Goal: Task Accomplishment & Management: Manage account settings

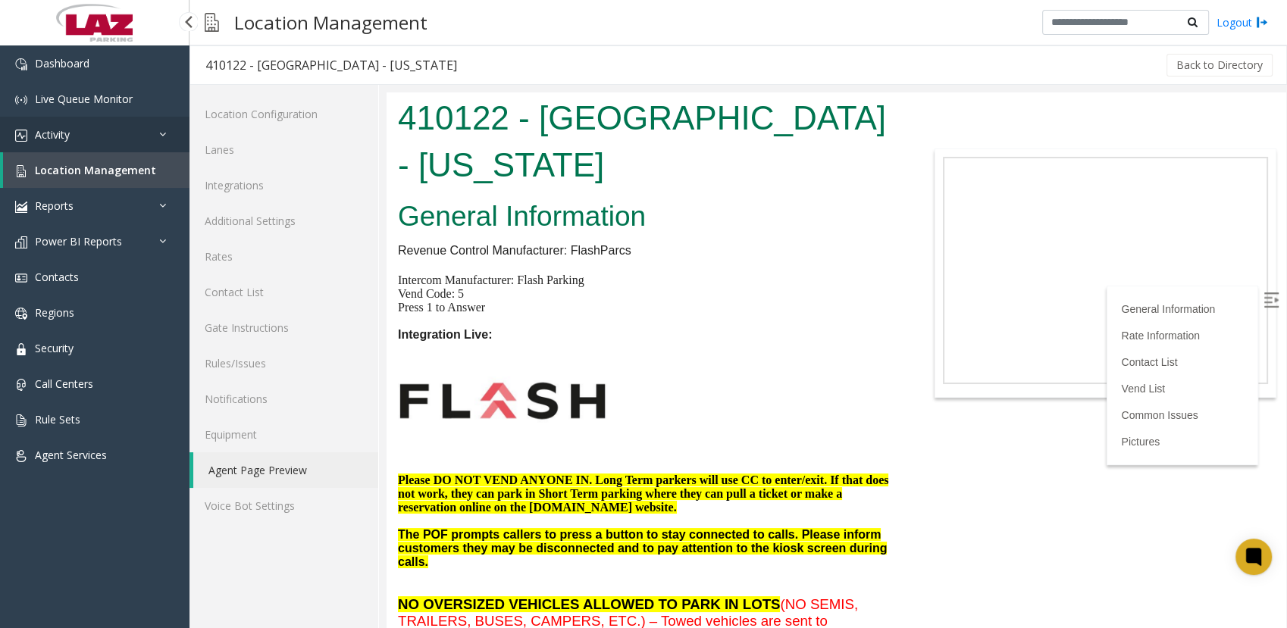
click at [59, 140] on span "Activity" at bounding box center [52, 134] width 35 height 14
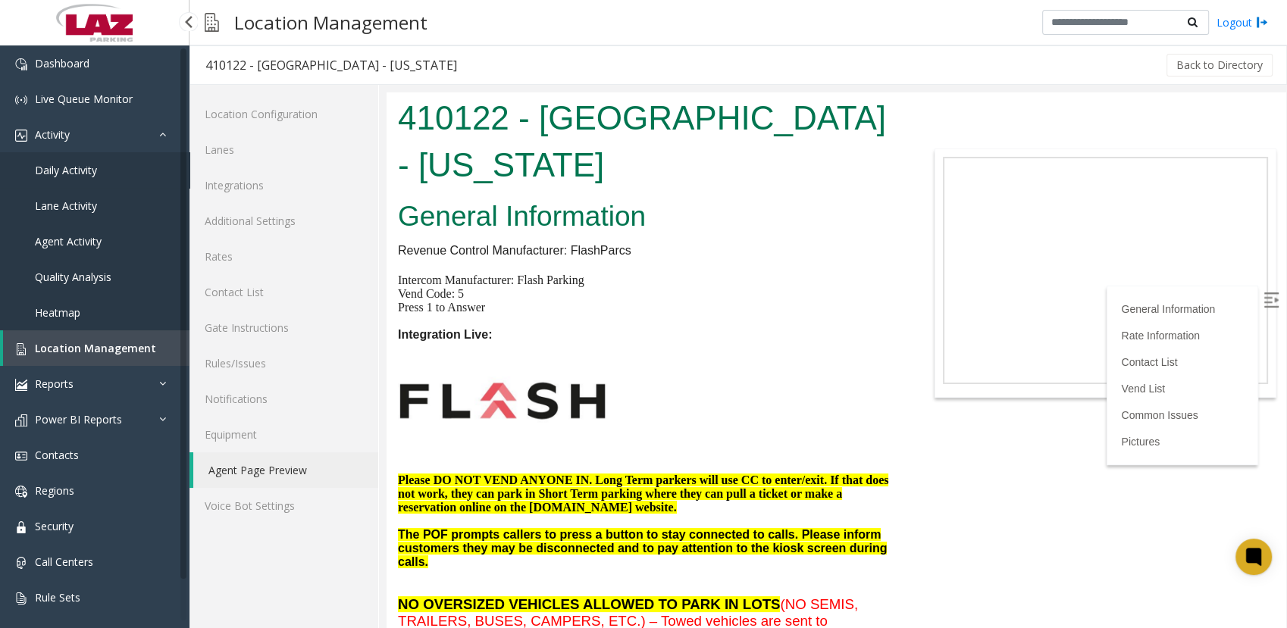
click at [64, 164] on span "Daily Activity" at bounding box center [66, 170] width 62 height 14
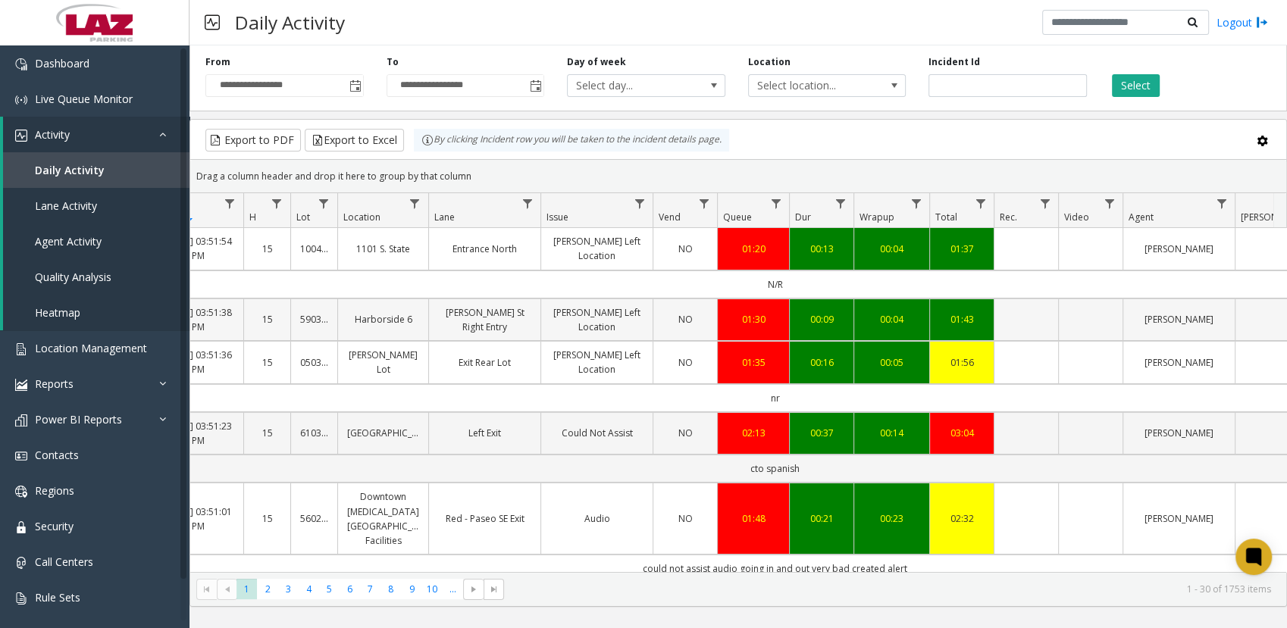
scroll to position [0, 125]
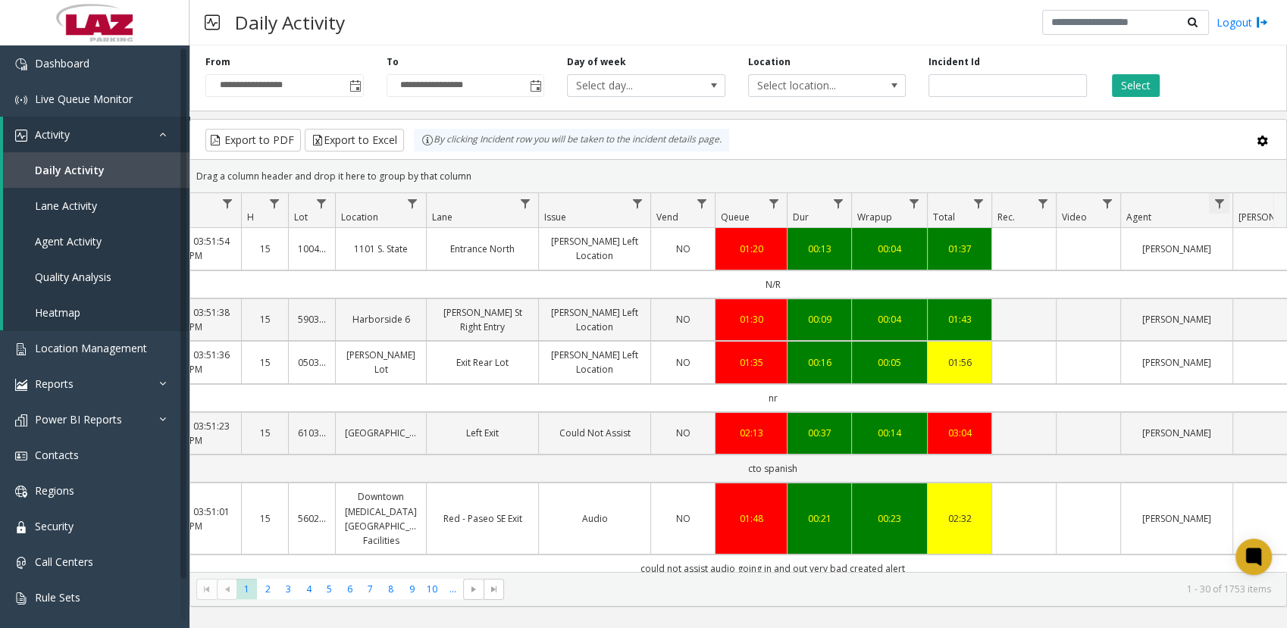
click at [878, 206] on span "Data table" at bounding box center [1218, 204] width 12 height 12
click at [878, 194] on link "Data table" at bounding box center [1219, 203] width 20 height 20
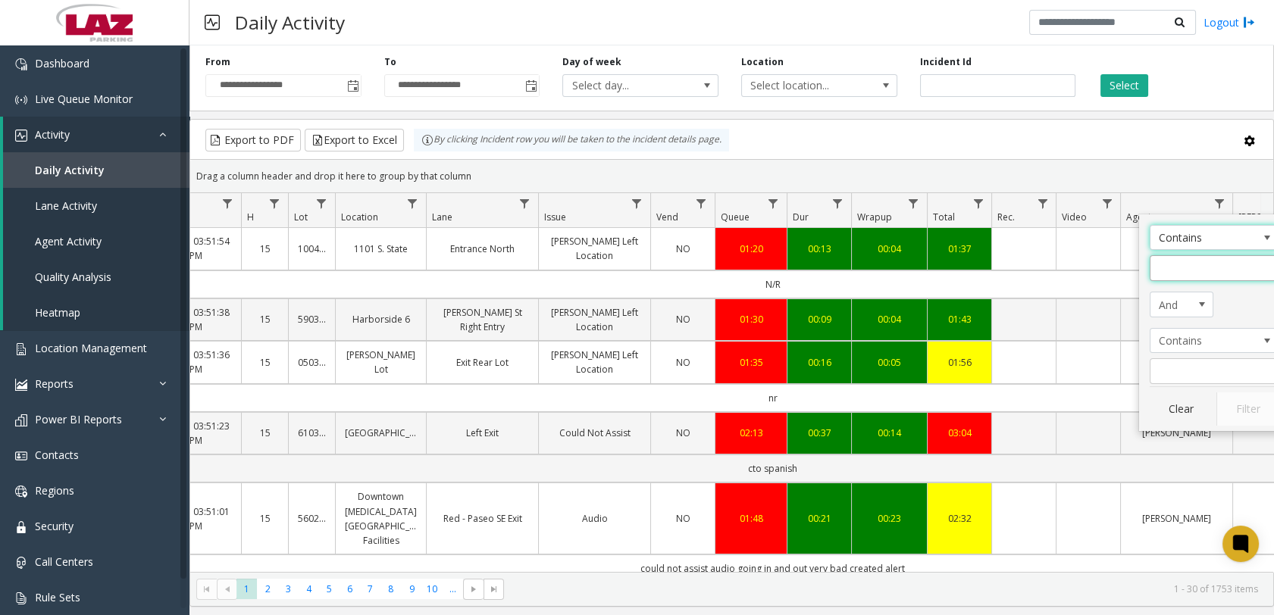
click at [878, 274] on input "Agent Filter" at bounding box center [1213, 268] width 129 height 26
type input "******"
click at [878, 311] on button "Filter" at bounding box center [1247, 408] width 62 height 33
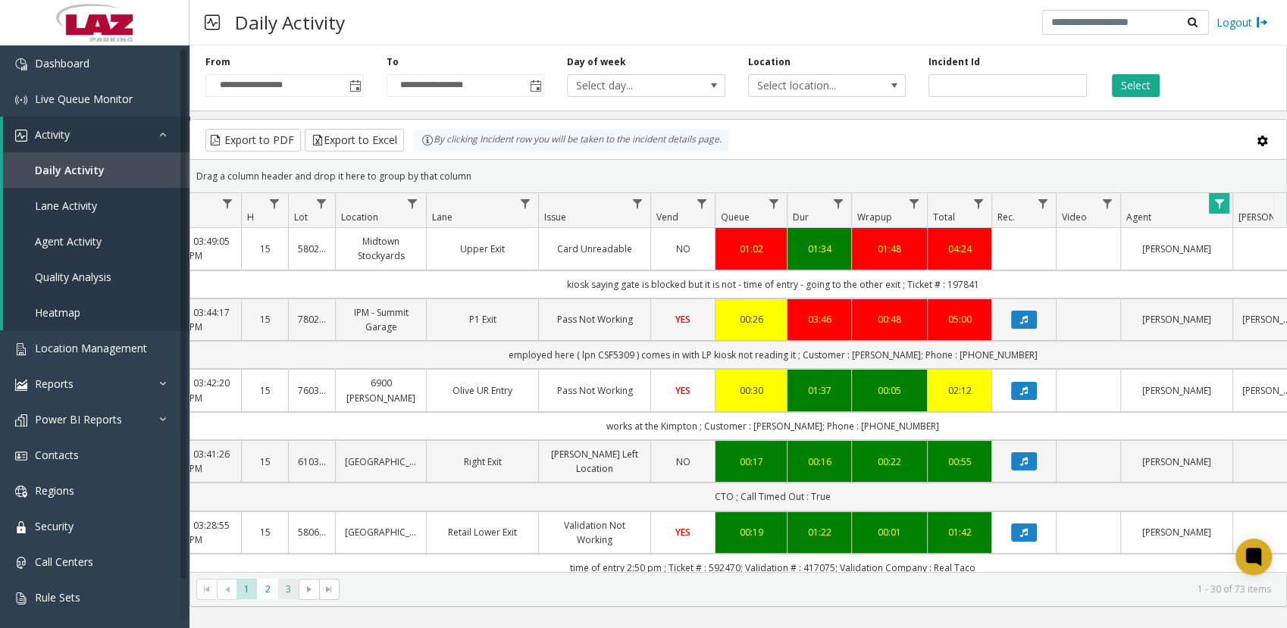
click at [291, 311] on span "3" at bounding box center [288, 589] width 20 height 20
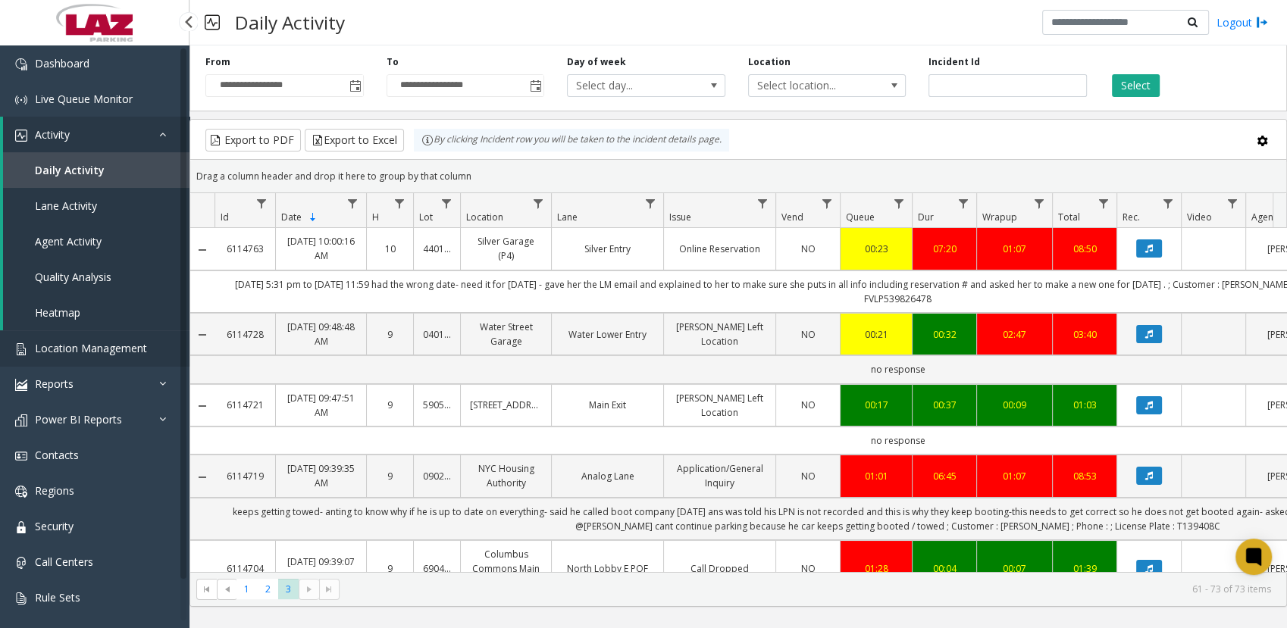
click at [79, 311] on span "Location Management" at bounding box center [91, 348] width 112 height 14
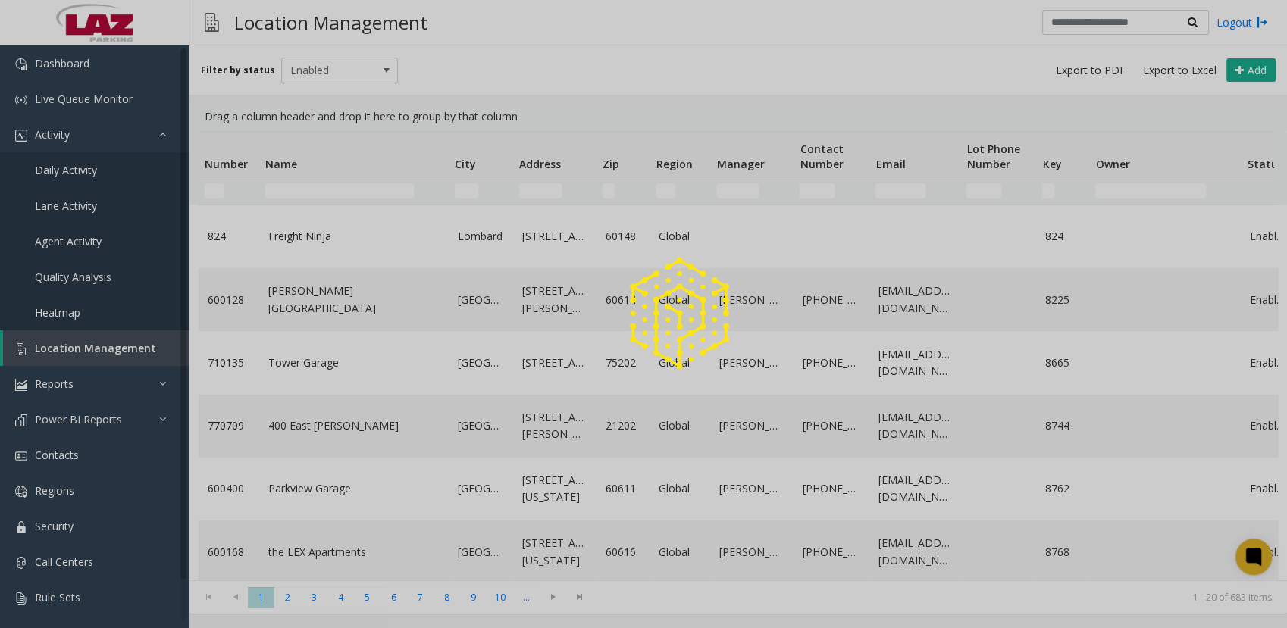
click at [306, 185] on div at bounding box center [643, 314] width 1287 height 628
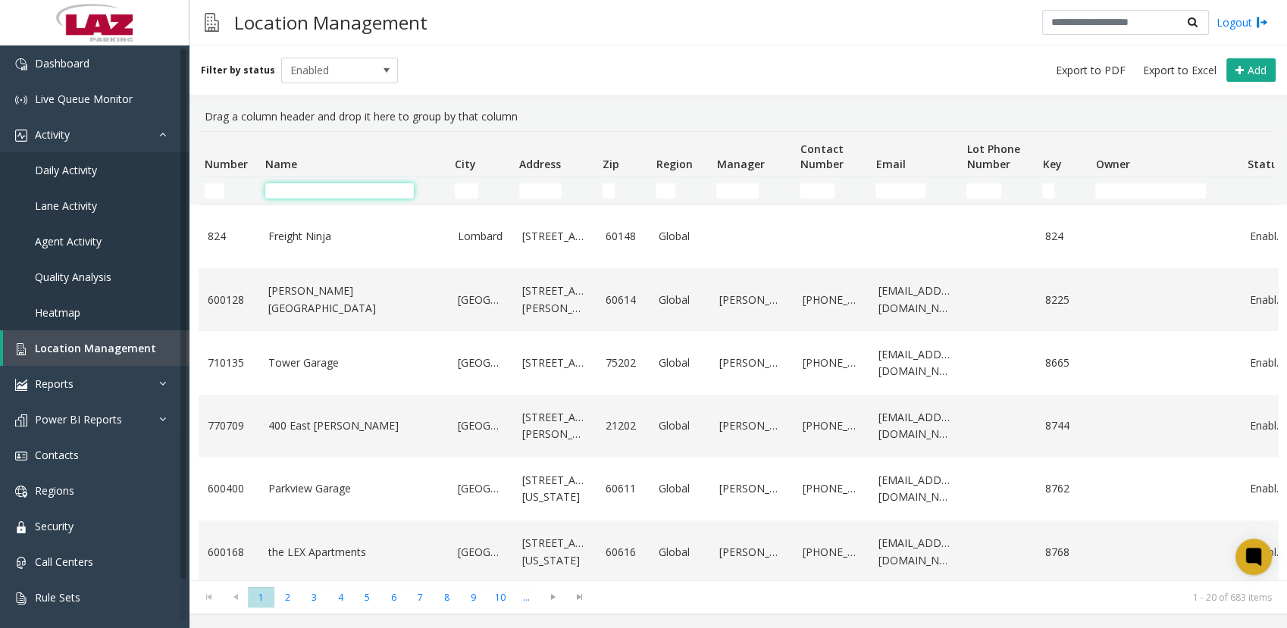
click at [307, 189] on input "Name Filter" at bounding box center [339, 190] width 149 height 15
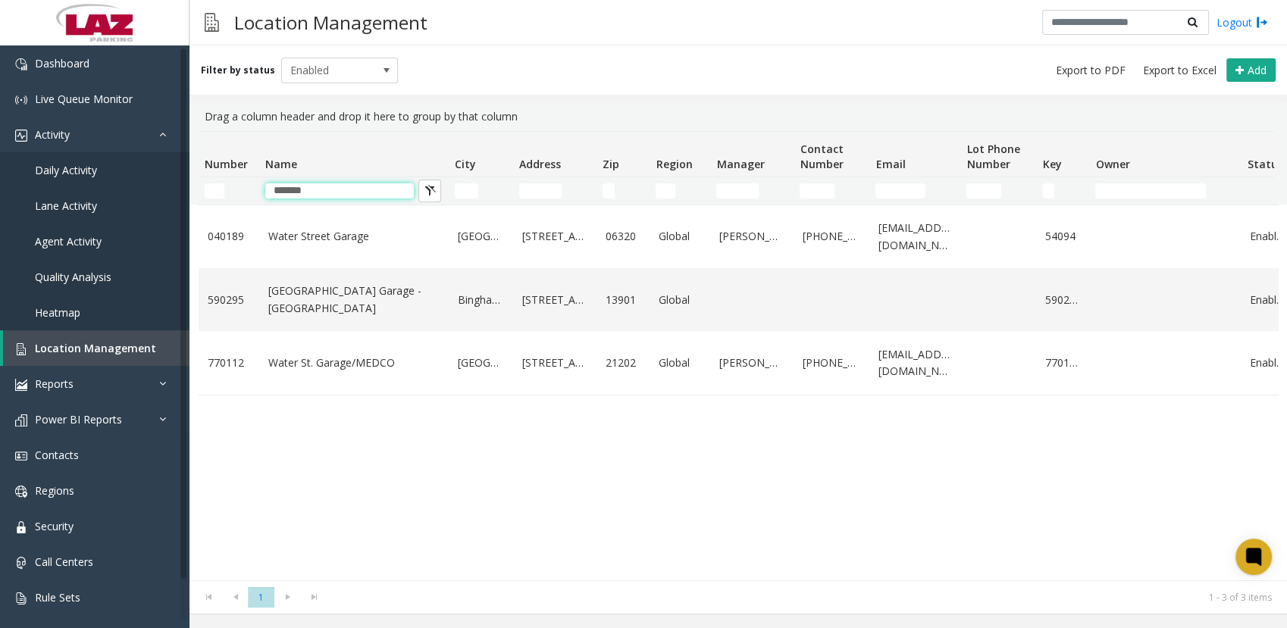
type input "*******"
click at [342, 311] on div "[GEOGRAPHIC_DATA][STREET_ADDRESS] Global [PERSON_NAME] [PHONE_NUMBER] [EMAIL_AD…" at bounding box center [738, 393] width 1079 height 376
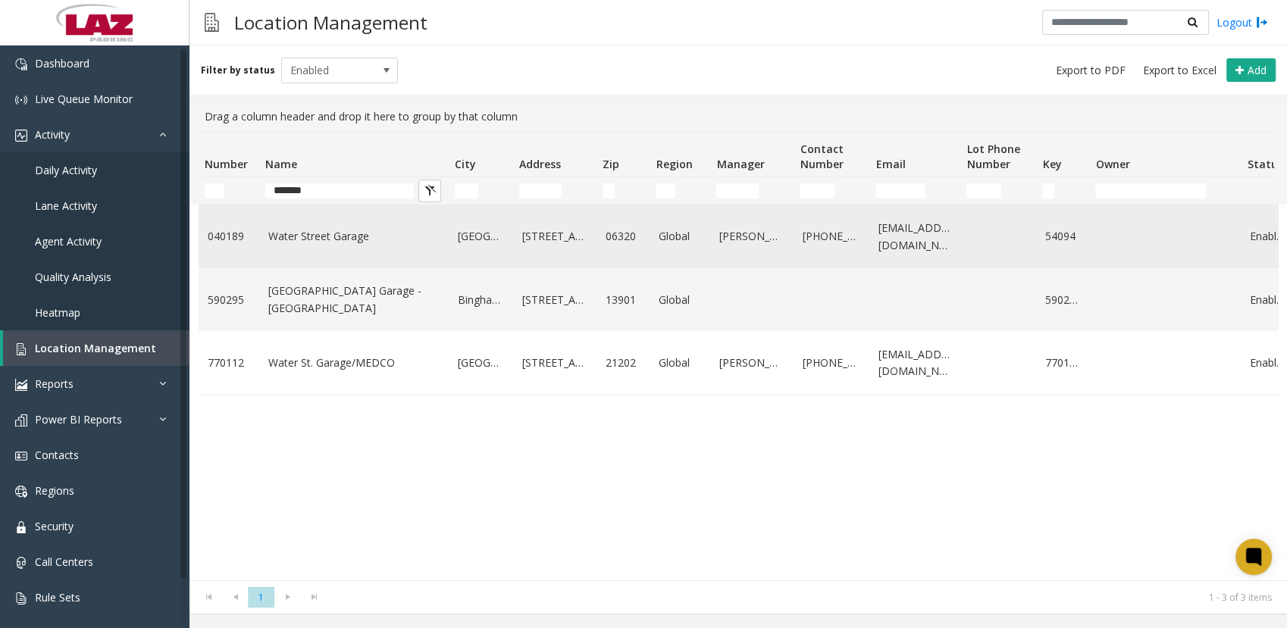
click at [297, 249] on td "Water Street Garage" at bounding box center [353, 236] width 189 height 63
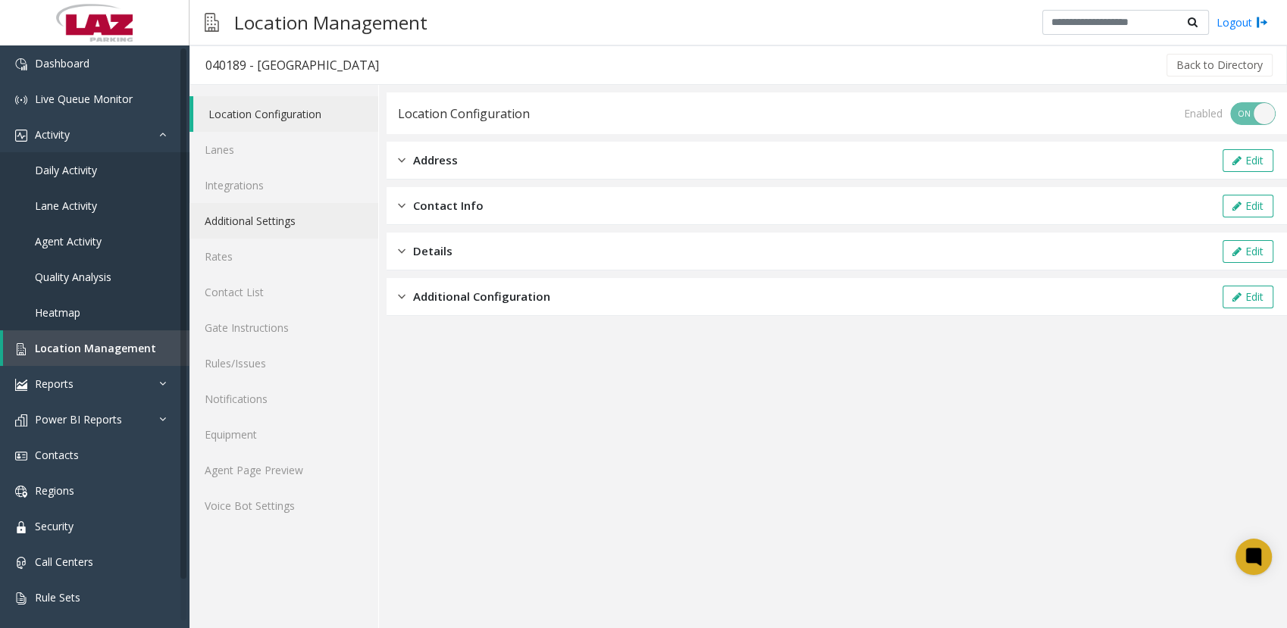
click at [277, 223] on link "Additional Settings" at bounding box center [283, 221] width 189 height 36
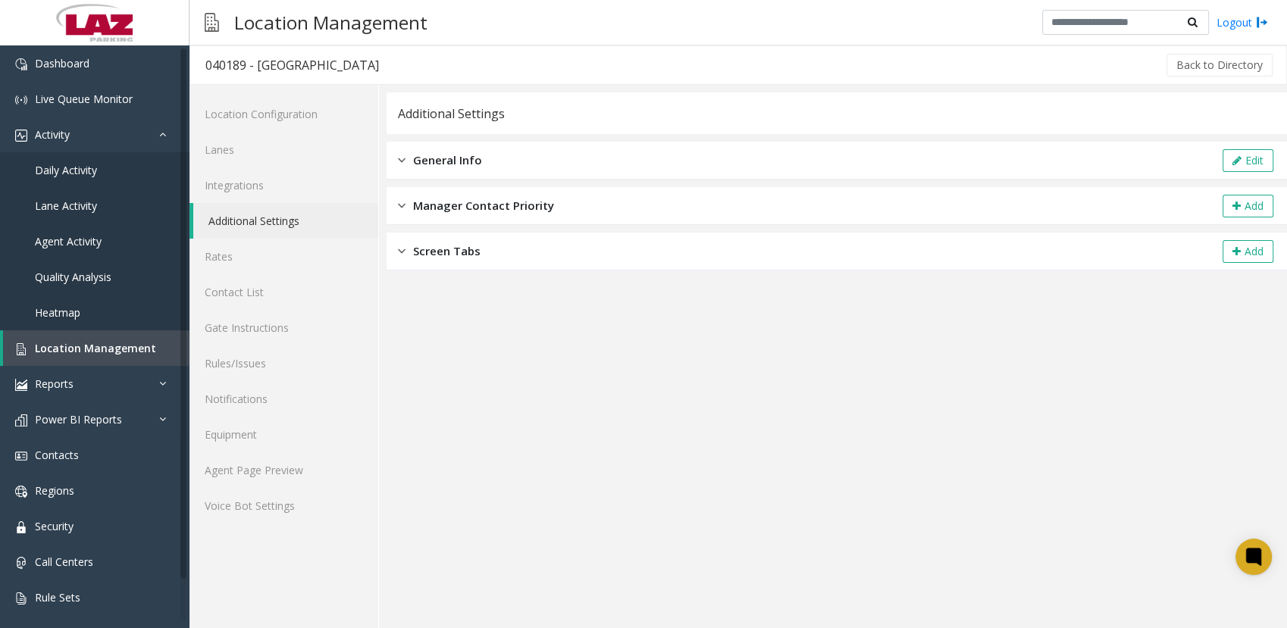
click at [438, 159] on span "General Info" at bounding box center [447, 160] width 69 height 17
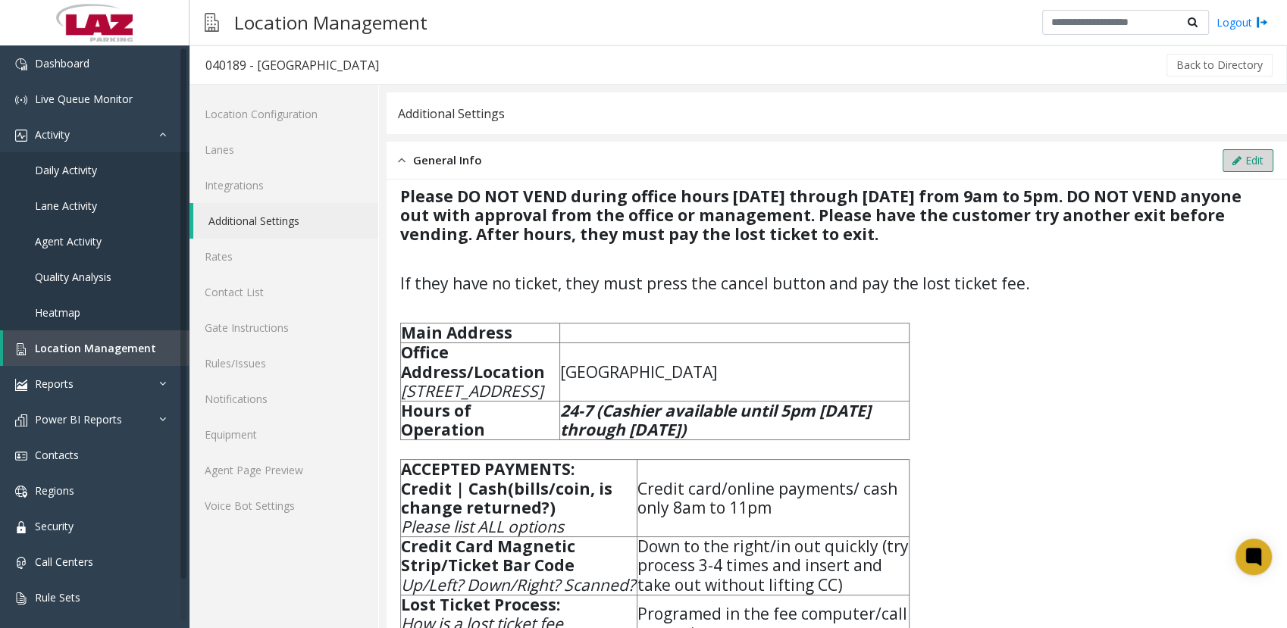
click at [878, 155] on button "Edit" at bounding box center [1247, 160] width 51 height 23
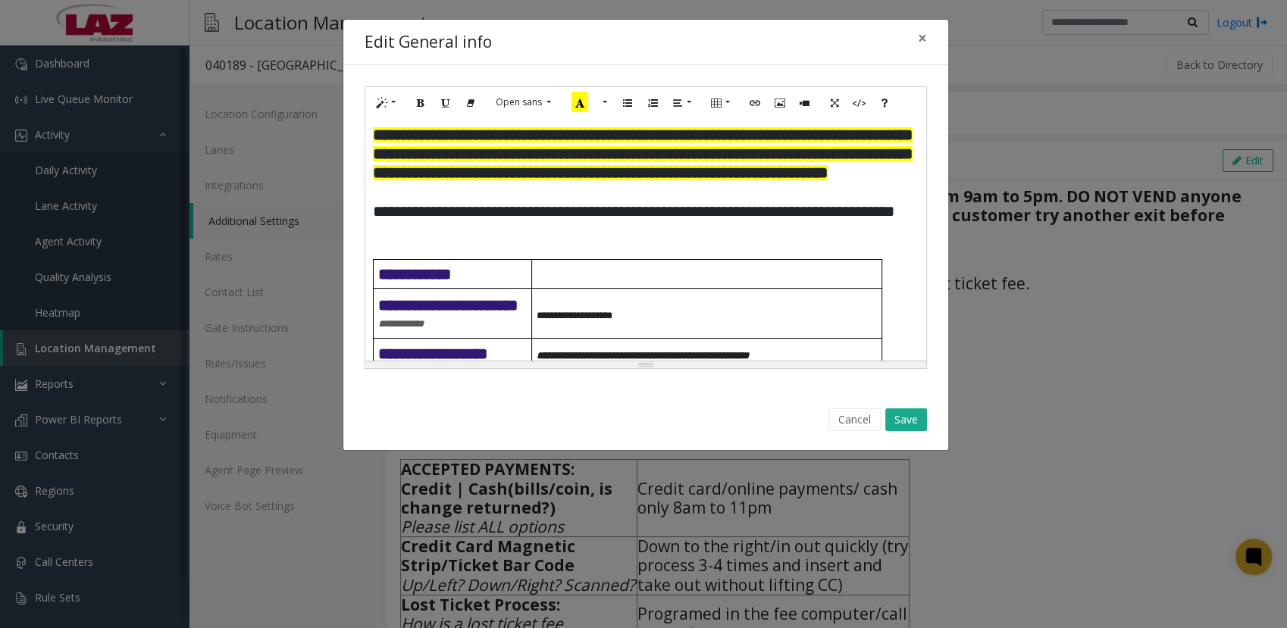
click at [761, 158] on b "**********" at bounding box center [642, 153] width 539 height 53
click at [878, 311] on button "Save" at bounding box center [906, 419] width 42 height 23
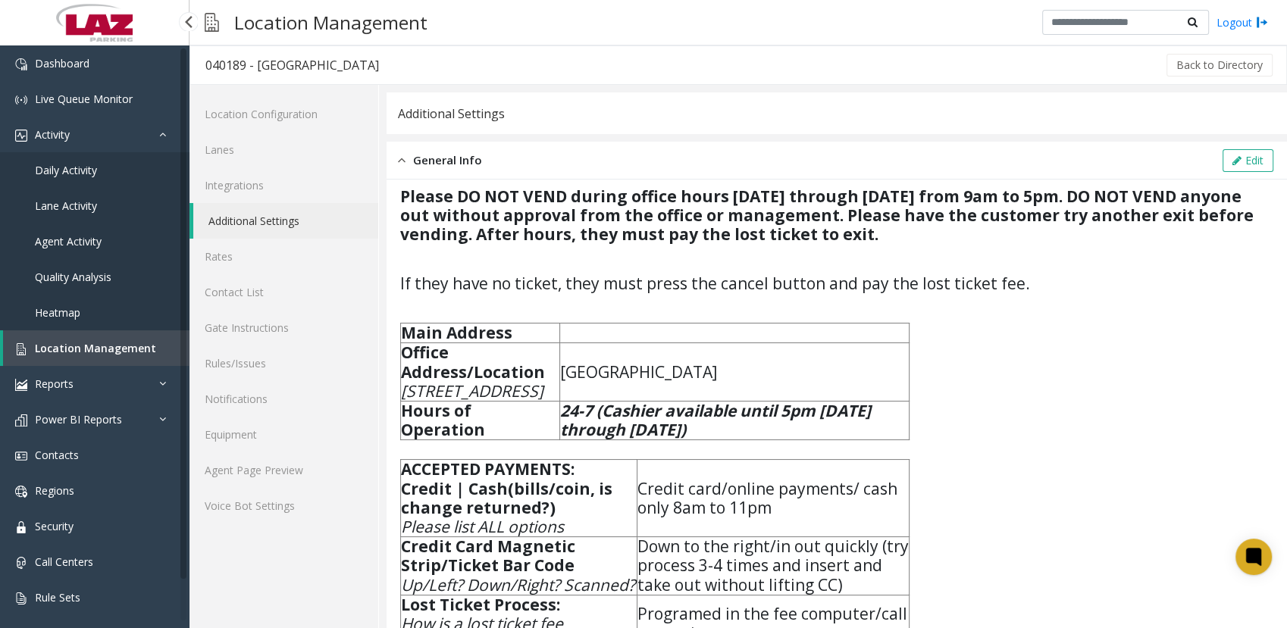
click at [80, 311] on span "Location Management" at bounding box center [95, 348] width 121 height 14
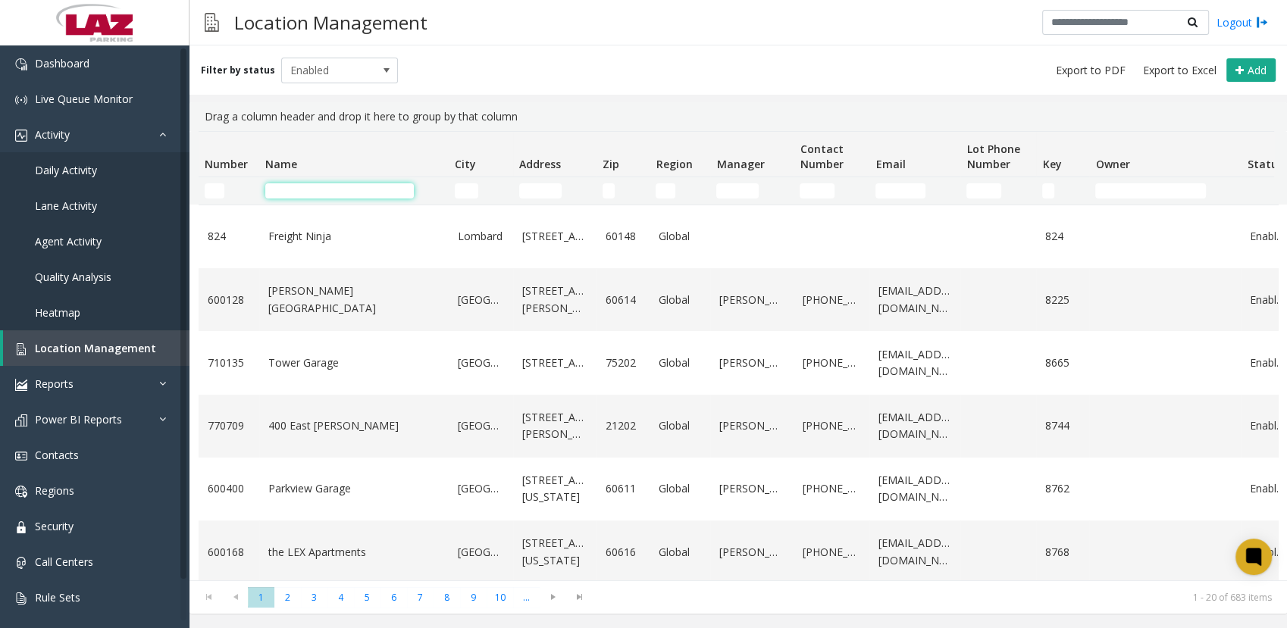
click at [317, 195] on input "Name Filter" at bounding box center [339, 190] width 149 height 15
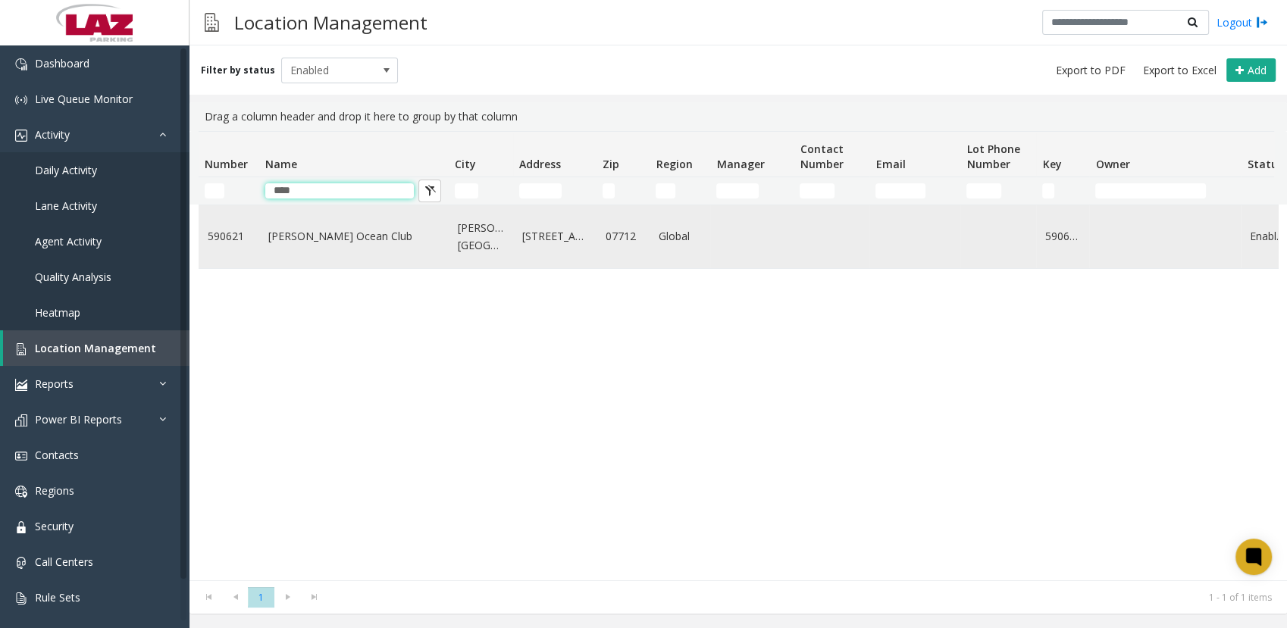
drag, startPoint x: 317, startPoint y: 195, endPoint x: 353, endPoint y: 206, distance: 37.2
click at [353, 206] on div "Number Name City Address Zip Region Manager Contact Number Email Lot Phone Numb…" at bounding box center [737, 355] width 1097 height 449
type input "****"
click at [313, 225] on td "[GEOGRAPHIC_DATA]" at bounding box center [353, 236] width 189 height 63
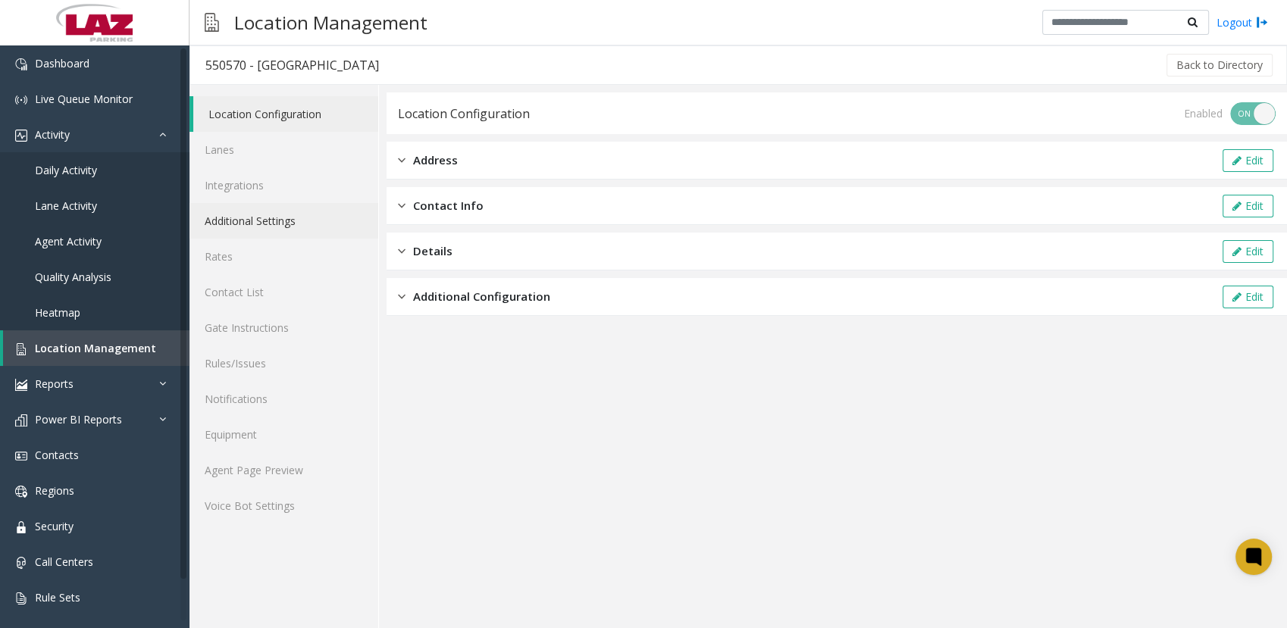
click at [264, 222] on link "Additional Settings" at bounding box center [283, 221] width 189 height 36
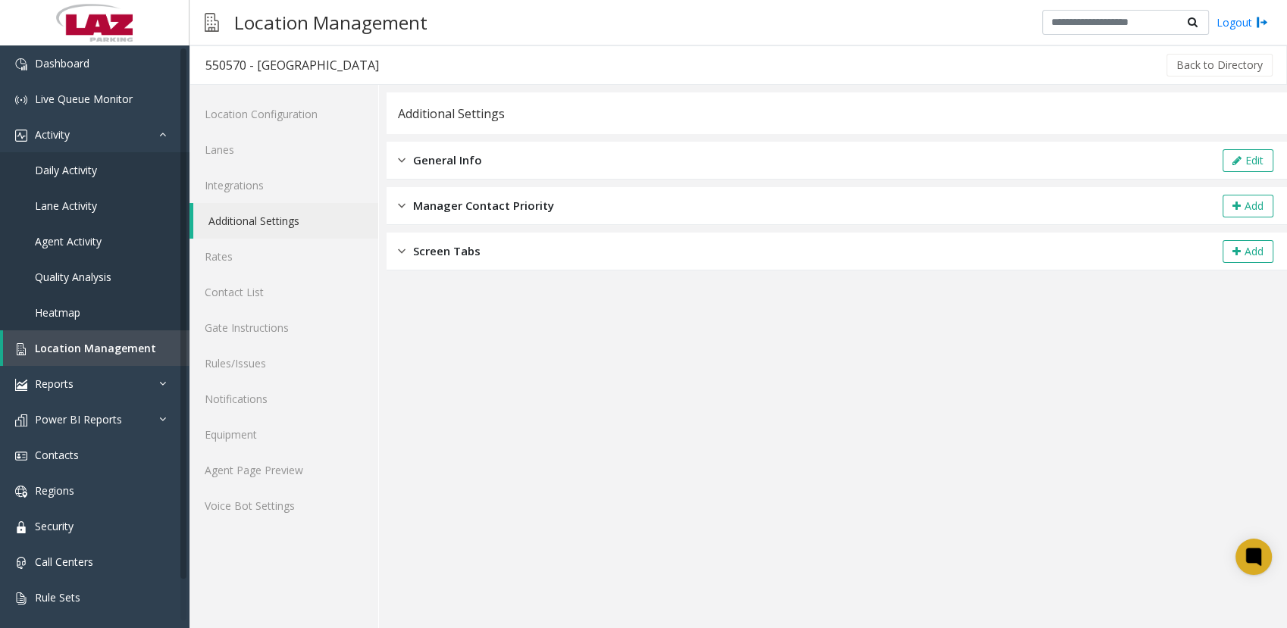
click at [452, 173] on div "General Info Edit" at bounding box center [836, 161] width 900 height 38
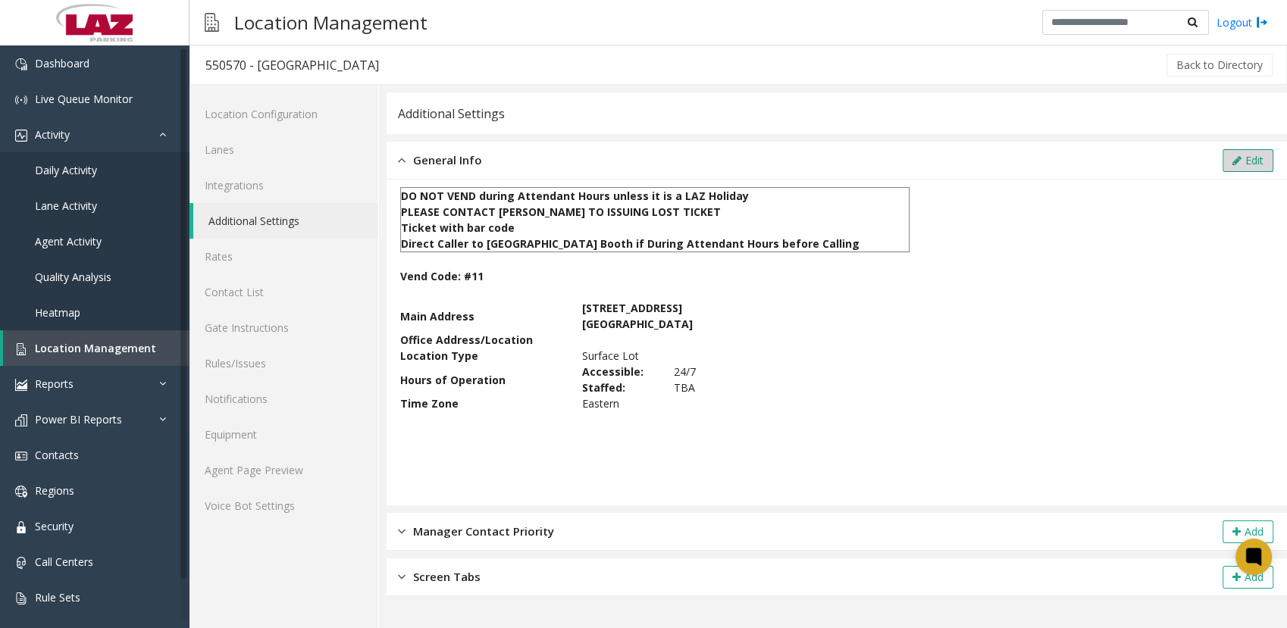
click at [878, 155] on button "Edit" at bounding box center [1247, 160] width 51 height 23
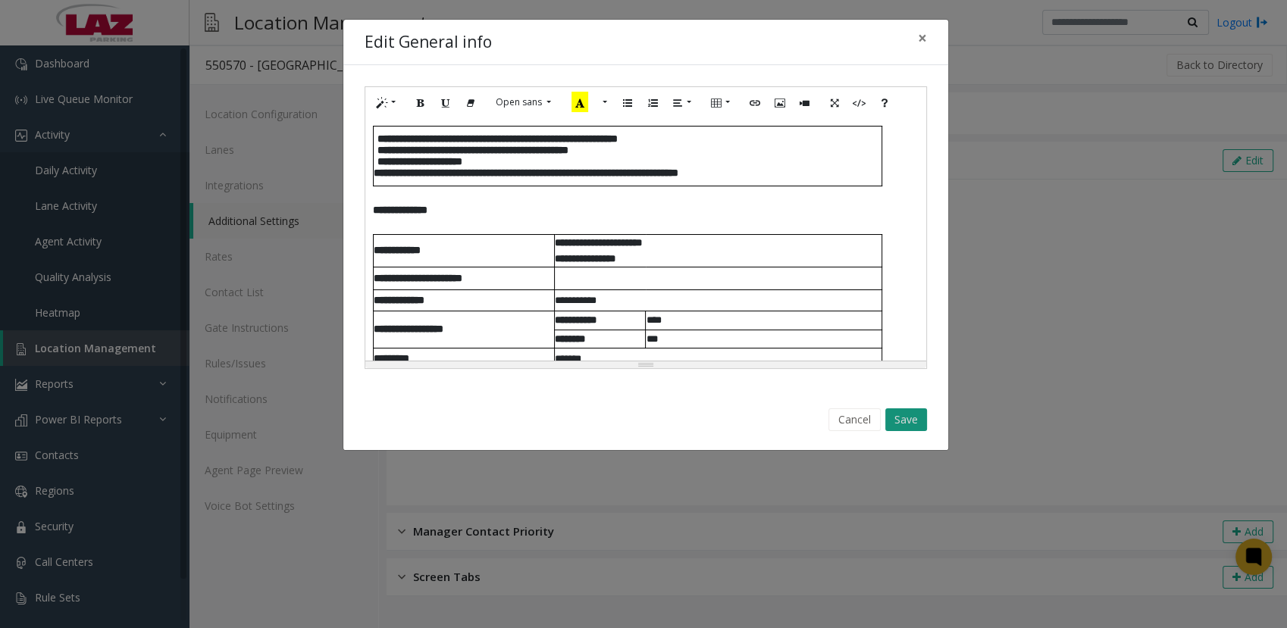
click at [878, 311] on button "Save" at bounding box center [906, 419] width 42 height 23
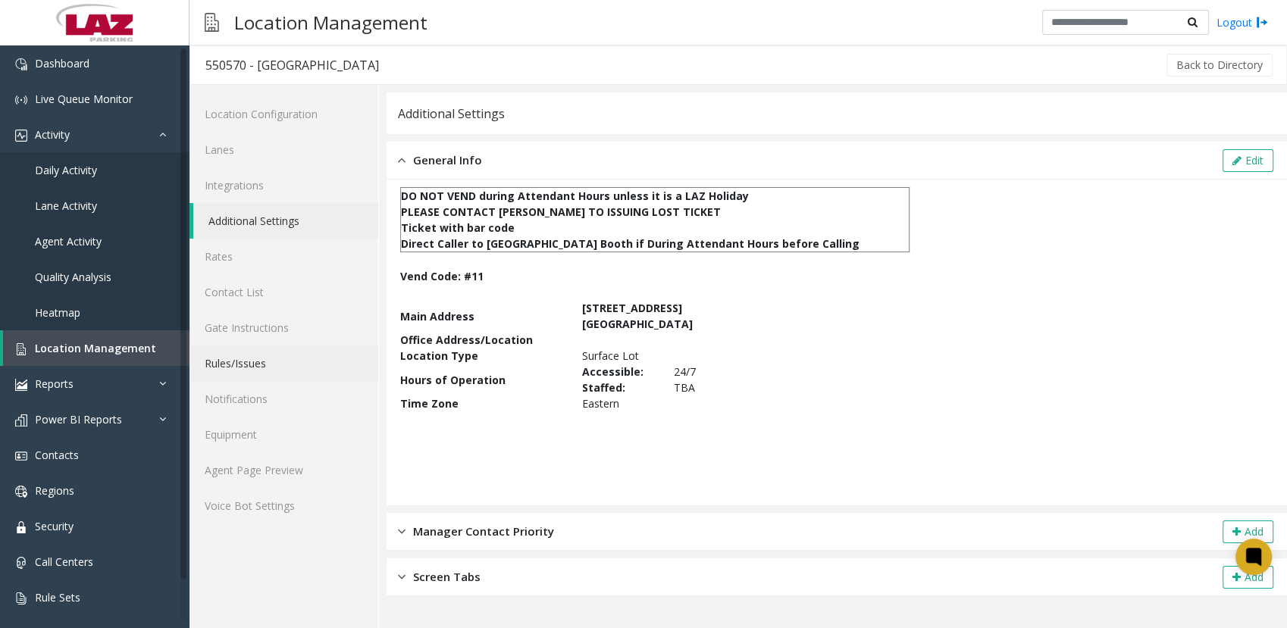
click at [241, 311] on link "Rules/Issues" at bounding box center [283, 364] width 189 height 36
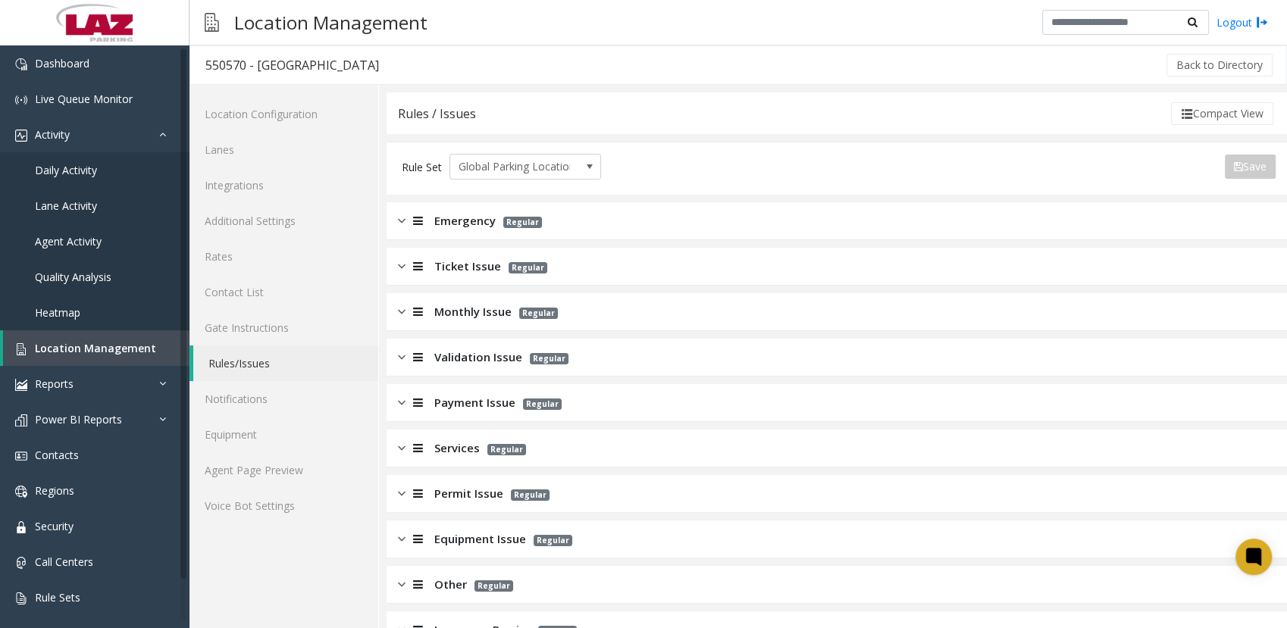
click at [444, 311] on span "Equipment Issue" at bounding box center [480, 538] width 92 height 17
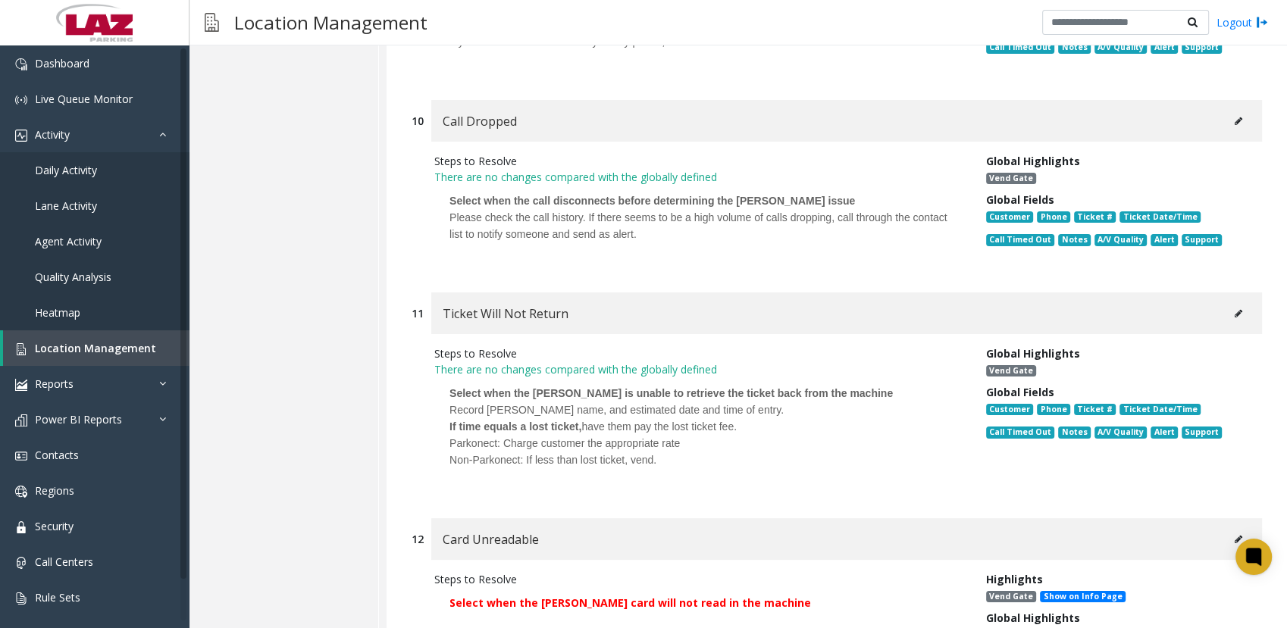
scroll to position [3781, 0]
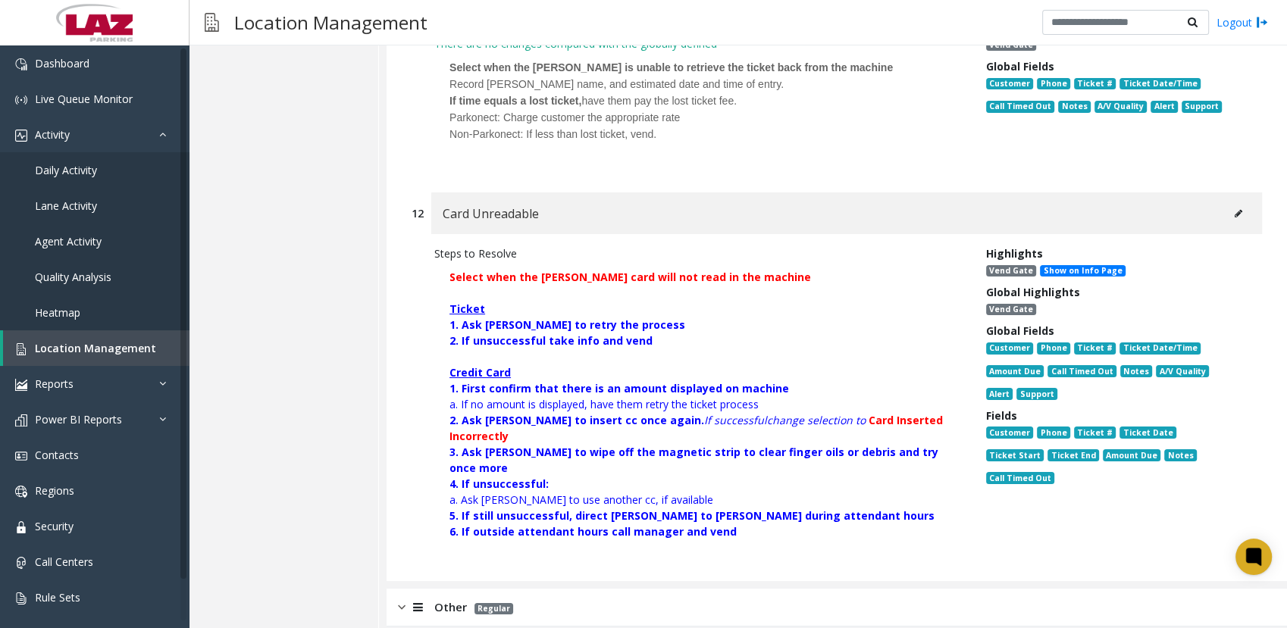
click at [878, 209] on icon at bounding box center [1238, 213] width 8 height 9
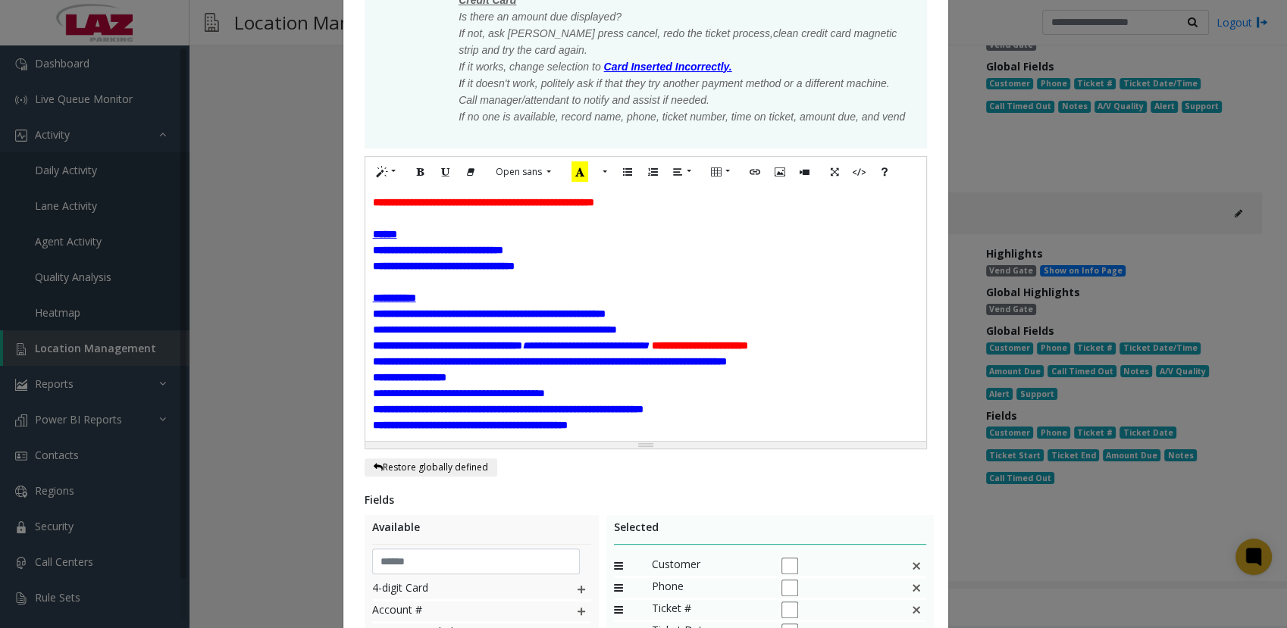
scroll to position [427, 0]
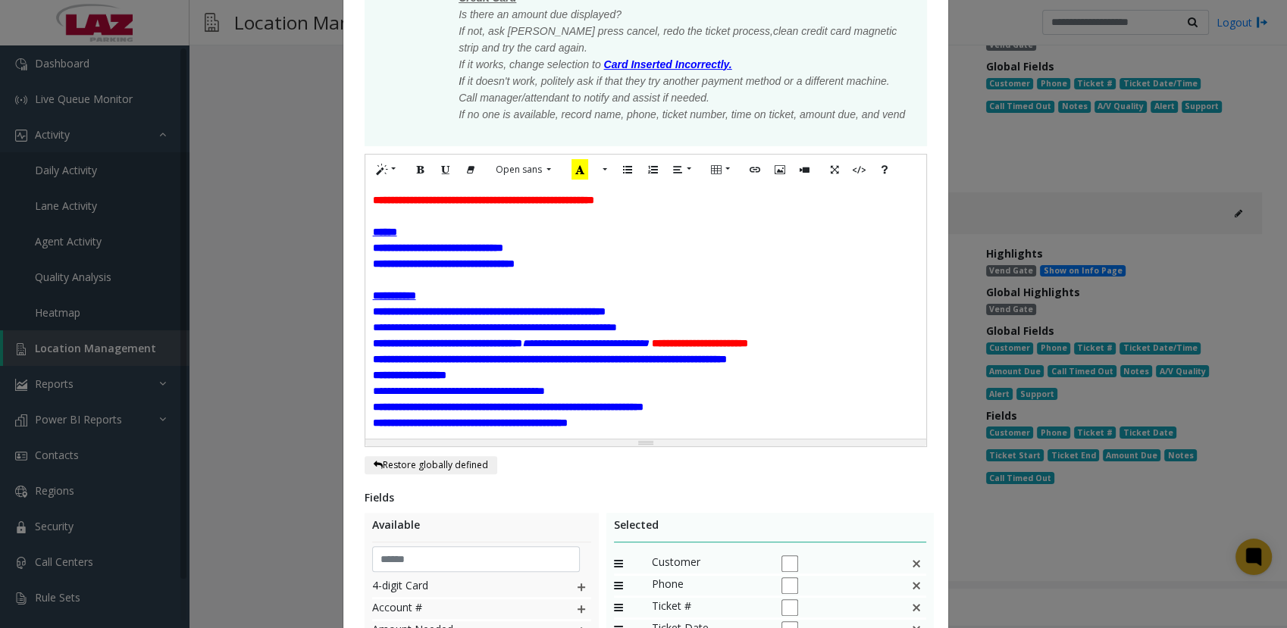
click at [522, 311] on span "**********" at bounding box center [447, 343] width 149 height 11
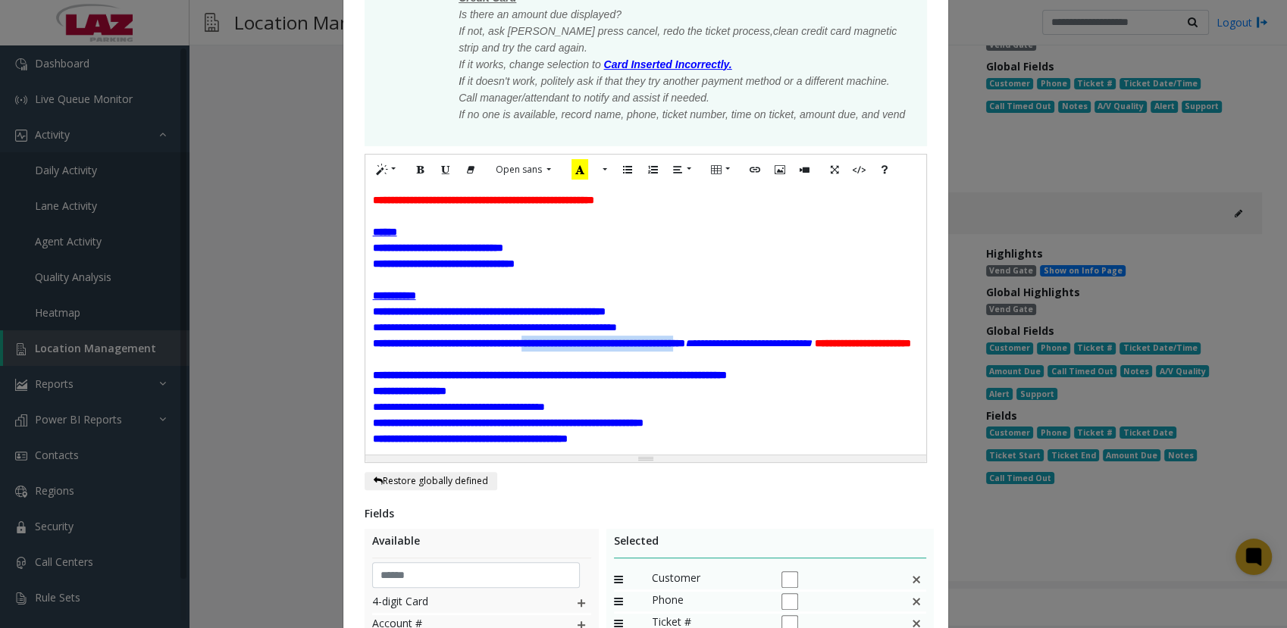
drag, startPoint x: 794, startPoint y: 330, endPoint x: 564, endPoint y: 333, distance: 229.6
click at [564, 311] on span "**********" at bounding box center [529, 343] width 312 height 11
click at [571, 160] on icon "Recent Color" at bounding box center [579, 169] width 17 height 20
click at [802, 311] on div "**********" at bounding box center [646, 423] width 546 height 16
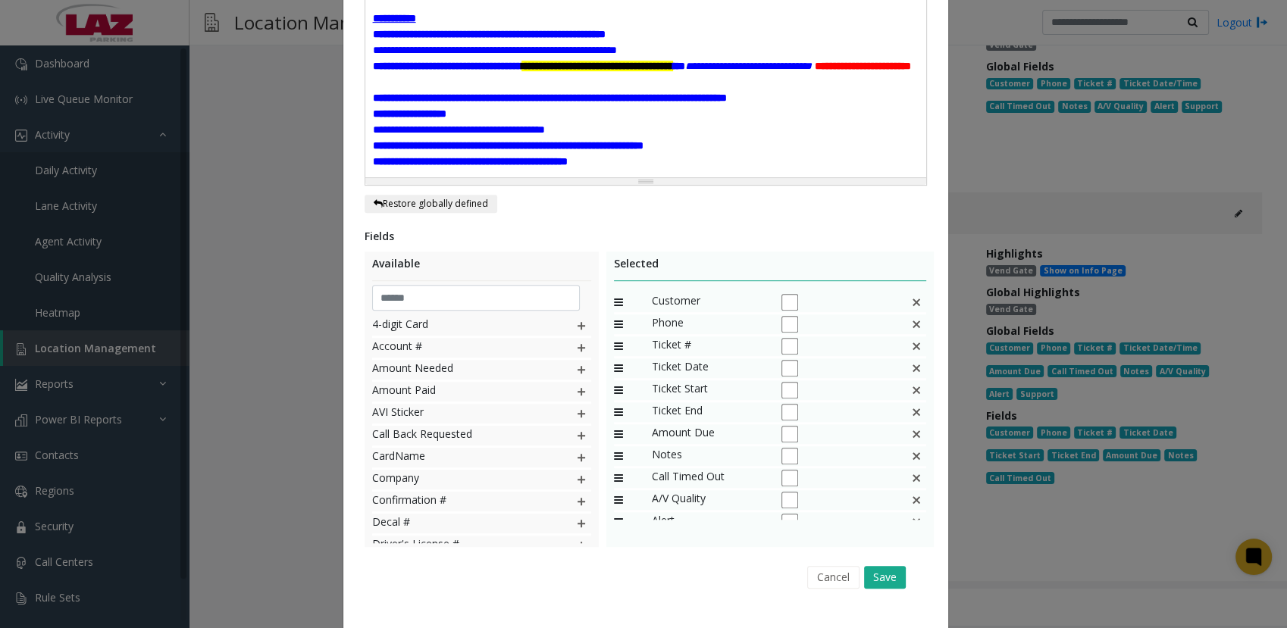
scroll to position [723, 0]
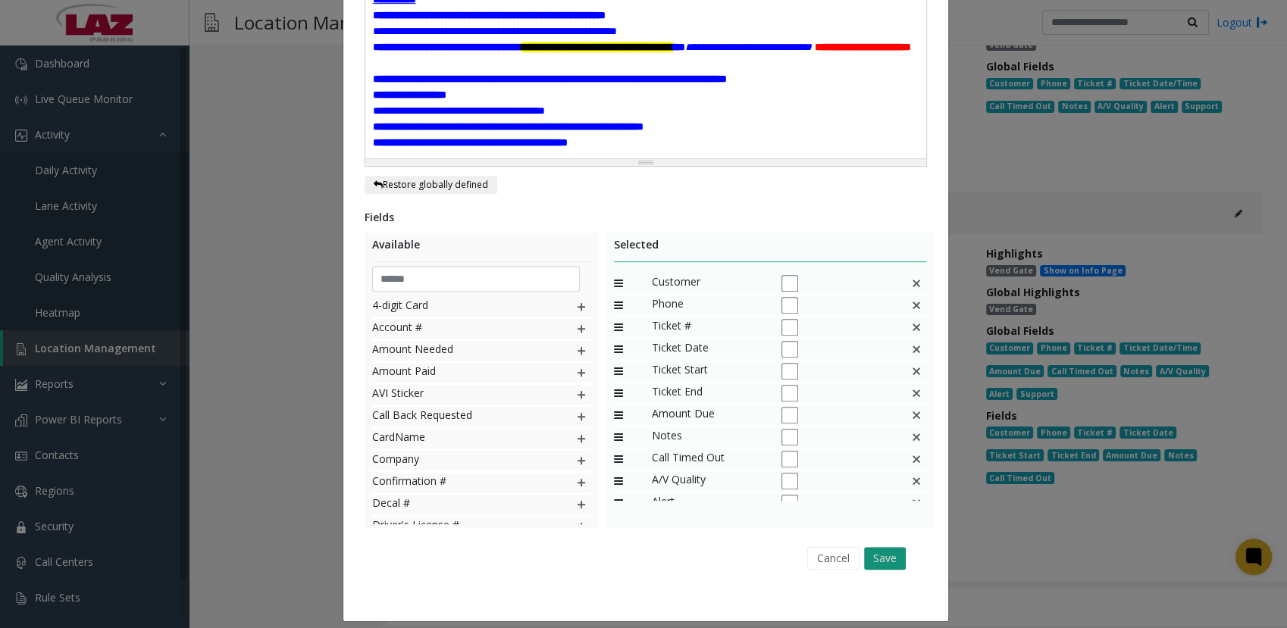
click at [870, 311] on button "Save" at bounding box center [885, 558] width 42 height 23
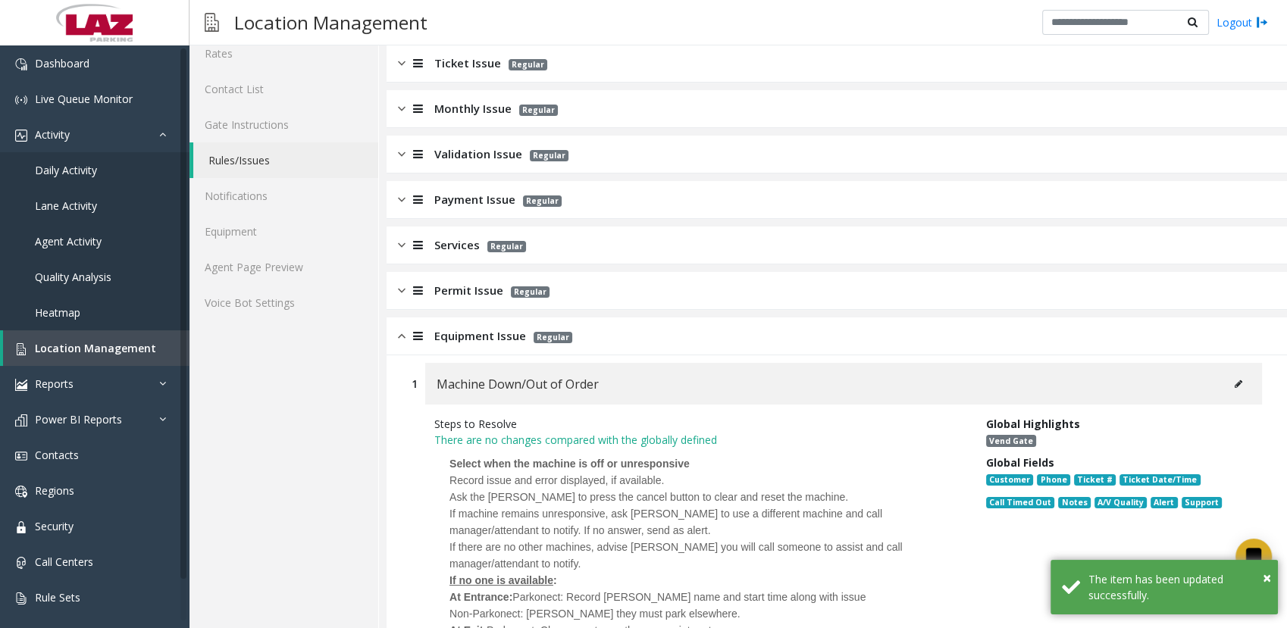
scroll to position [0, 0]
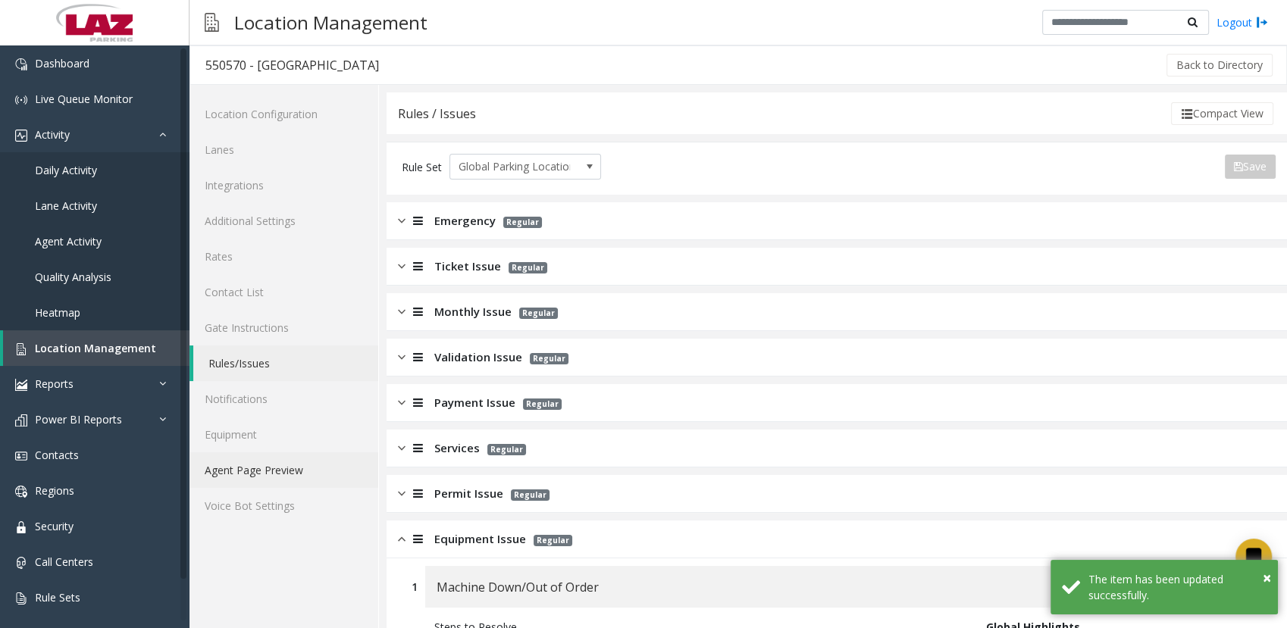
click at [246, 311] on link "Agent Page Preview" at bounding box center [283, 470] width 189 height 36
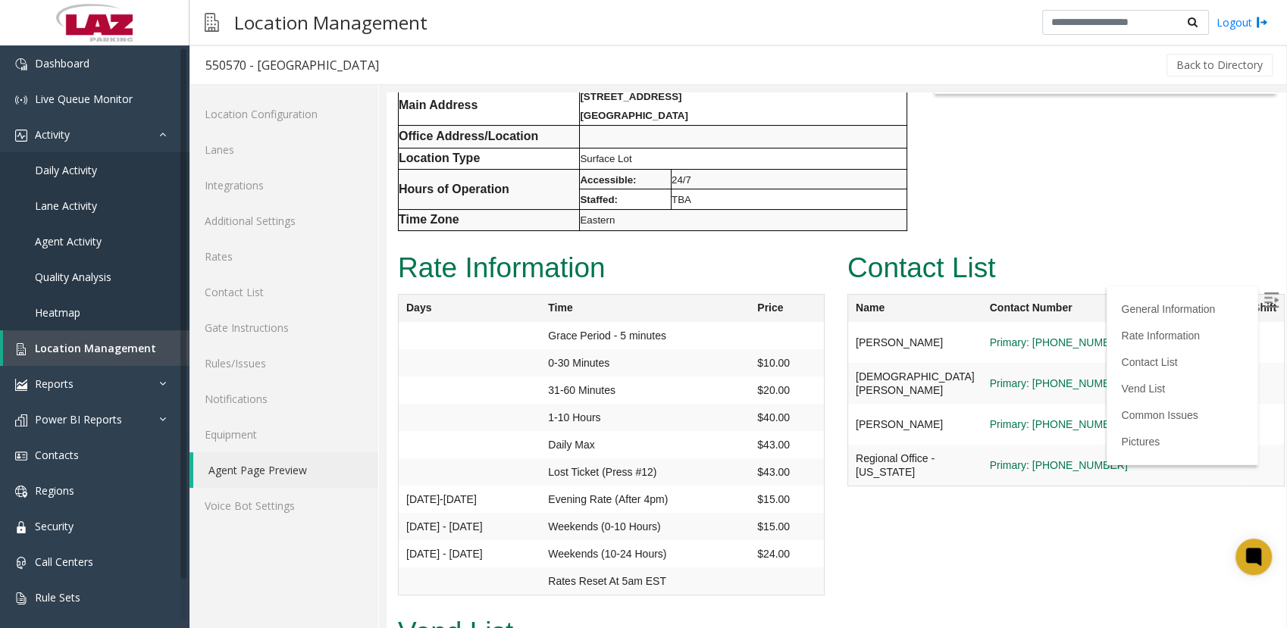
scroll to position [258, 0]
click at [52, 311] on link "Location Management" at bounding box center [96, 348] width 186 height 36
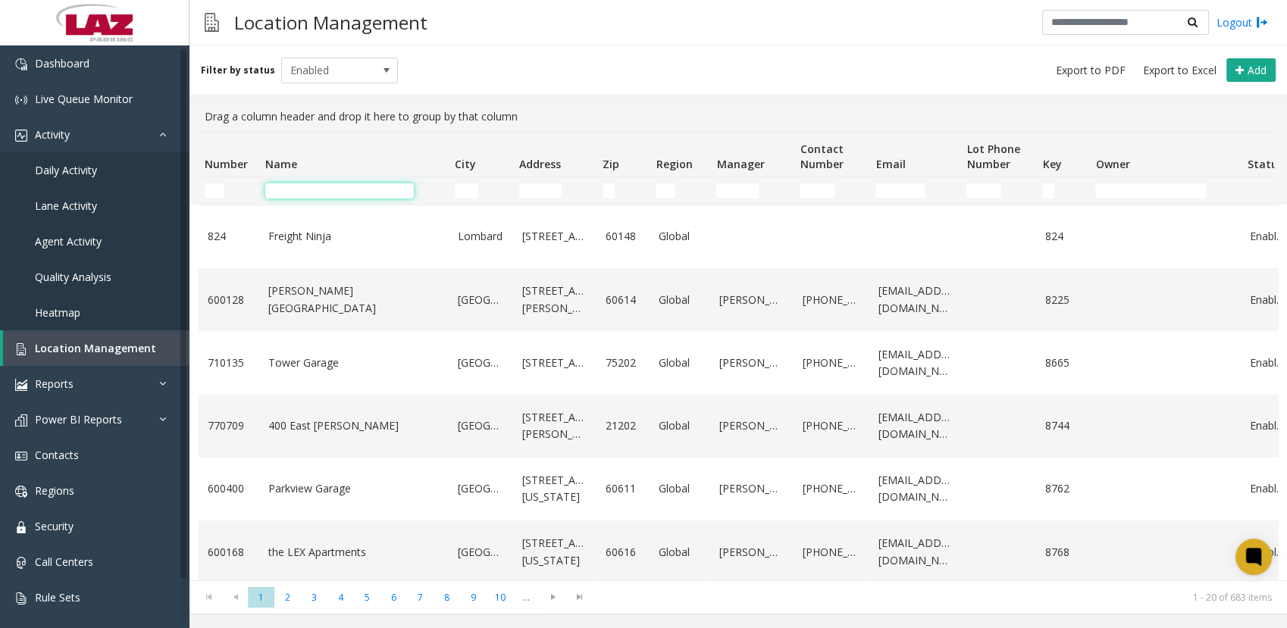
click at [362, 185] on input "Name Filter" at bounding box center [339, 190] width 149 height 15
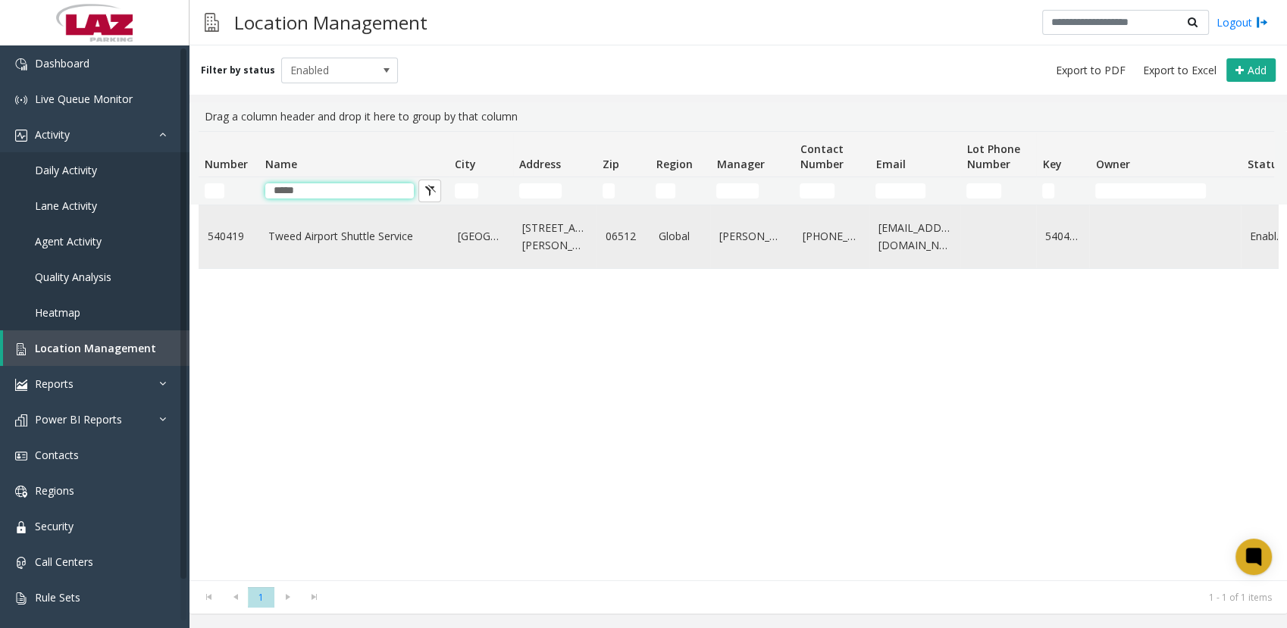
type input "*****"
click at [316, 226] on td "Tweed Airport Shuttle Service" at bounding box center [353, 236] width 189 height 63
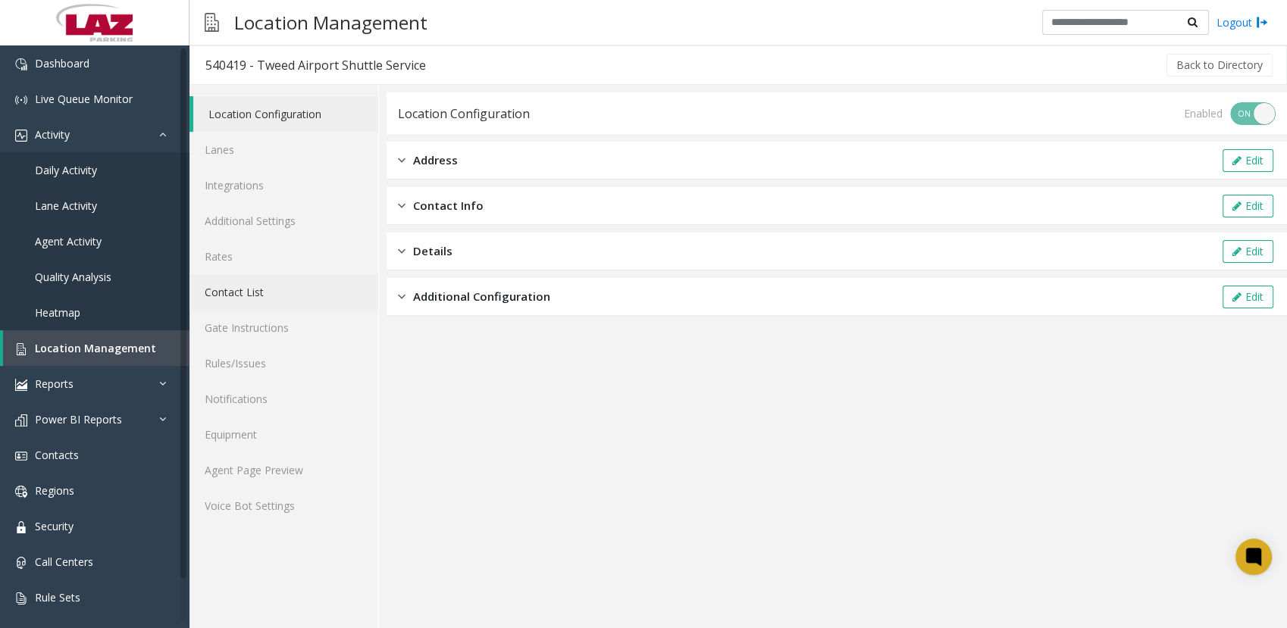
click at [228, 290] on link "Contact List" at bounding box center [283, 292] width 189 height 36
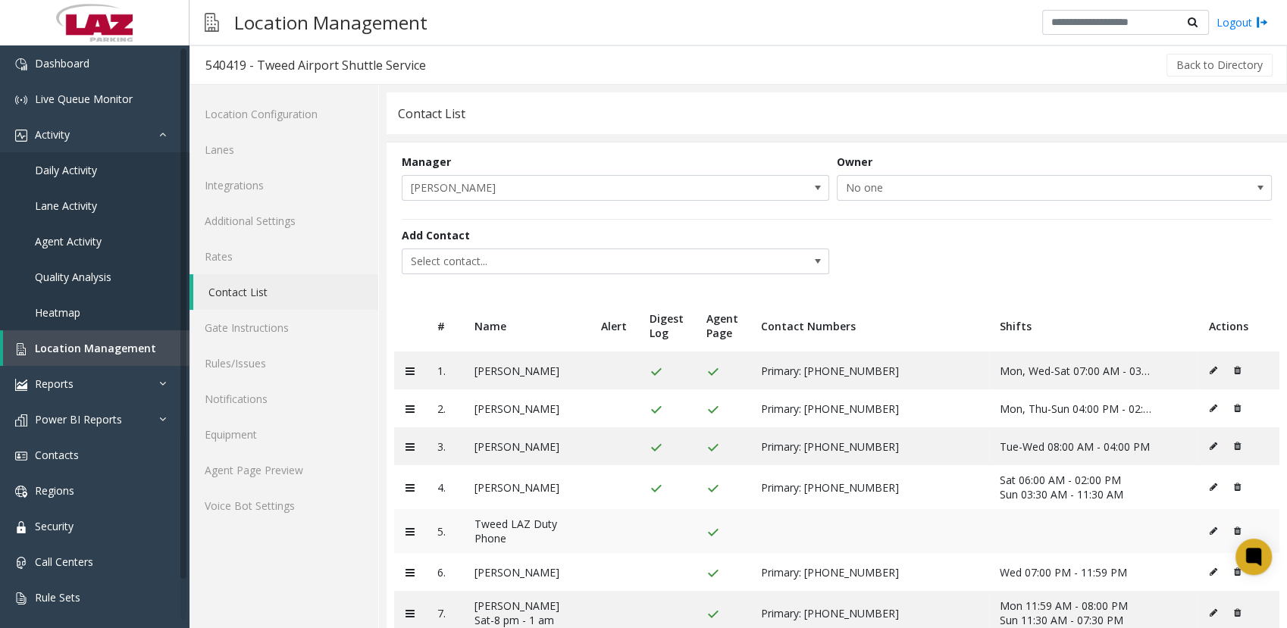
click at [878, 311] on icon at bounding box center [1213, 531] width 8 height 9
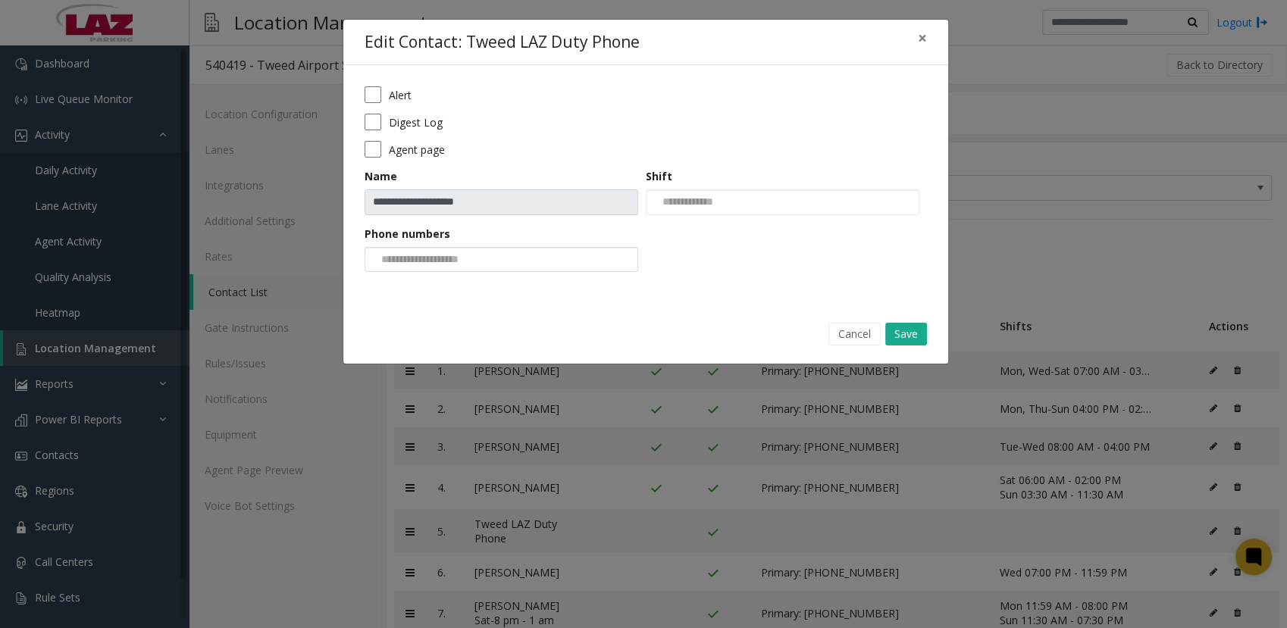
click at [521, 261] on div at bounding box center [501, 260] width 274 height 26
click at [496, 282] on li "Primary | [PHONE_NUMBER]" at bounding box center [500, 284] width 269 height 20
click at [878, 311] on button "Save" at bounding box center [906, 334] width 42 height 23
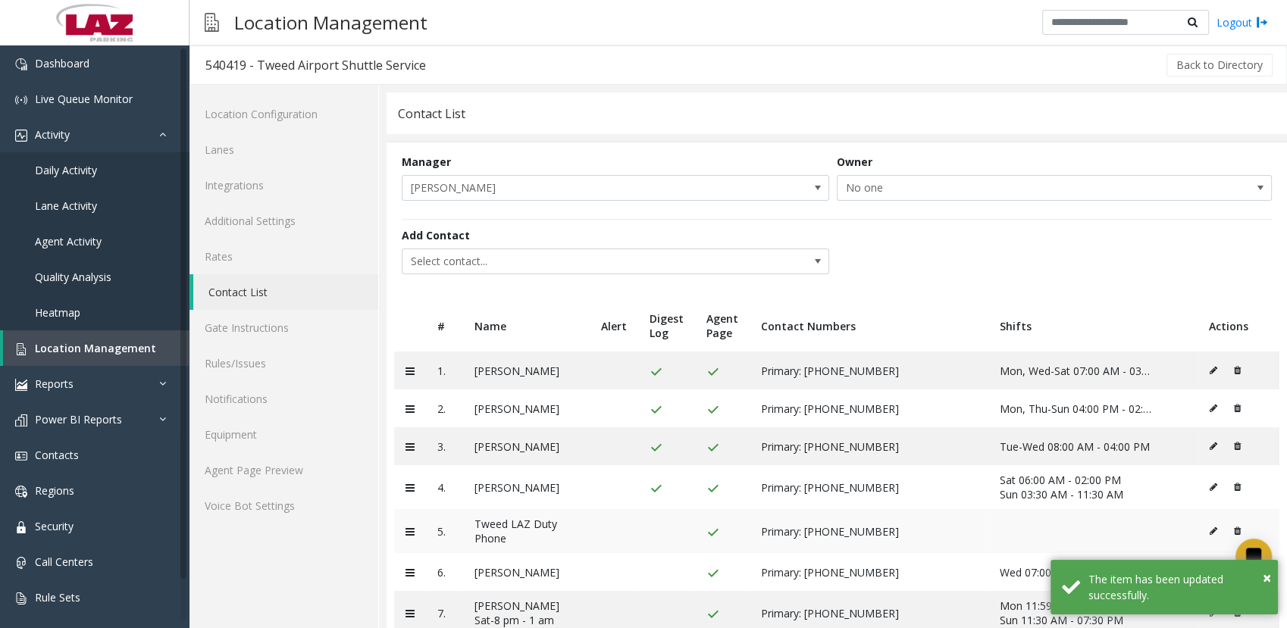
click at [878, 311] on icon at bounding box center [1213, 531] width 8 height 9
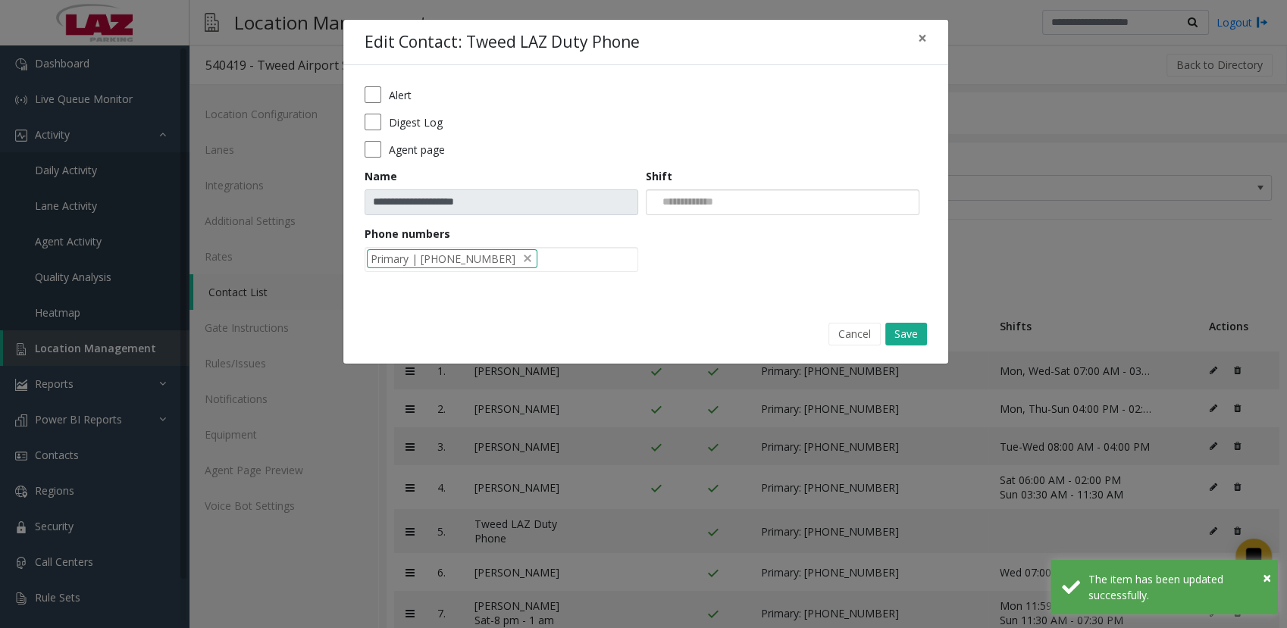
click at [749, 203] on div at bounding box center [783, 202] width 274 height 26
click at [752, 223] on li "Mon-Sun 00:00 AM-11:59 PM" at bounding box center [781, 227] width 269 height 20
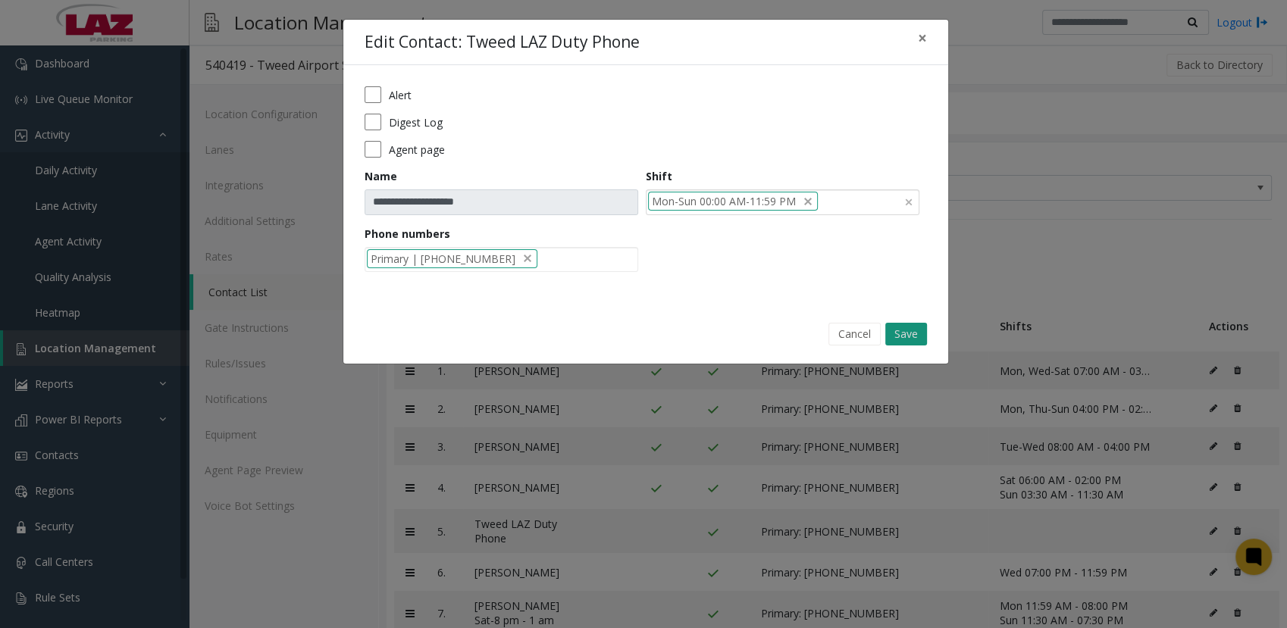
click at [878, 311] on button "Save" at bounding box center [906, 334] width 42 height 23
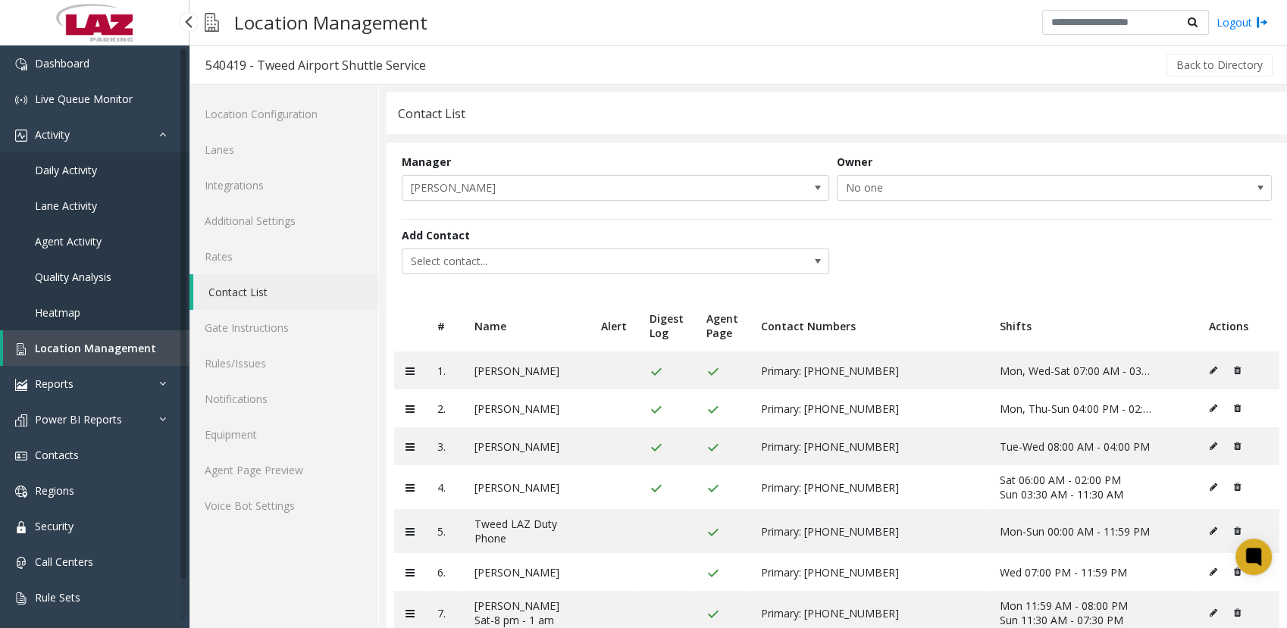
click at [94, 311] on span "Location Management" at bounding box center [95, 348] width 121 height 14
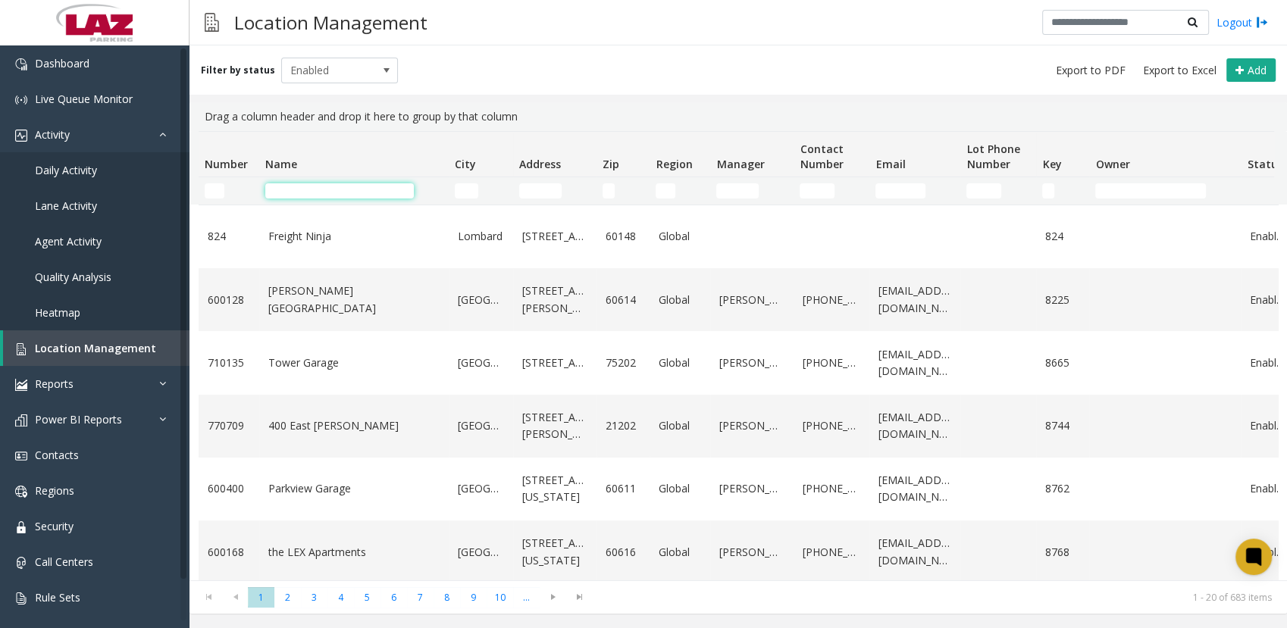
click at [333, 195] on input "Name Filter" at bounding box center [339, 190] width 149 height 15
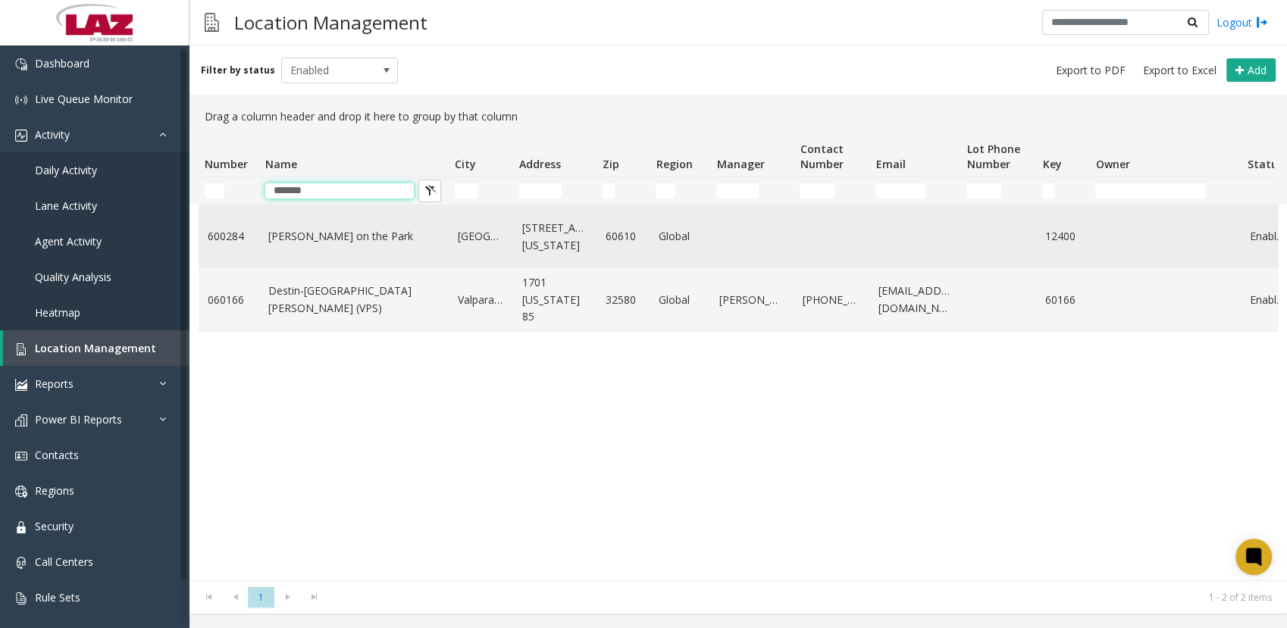
type input "******"
click at [297, 243] on link "[PERSON_NAME] on the Park" at bounding box center [353, 236] width 171 height 17
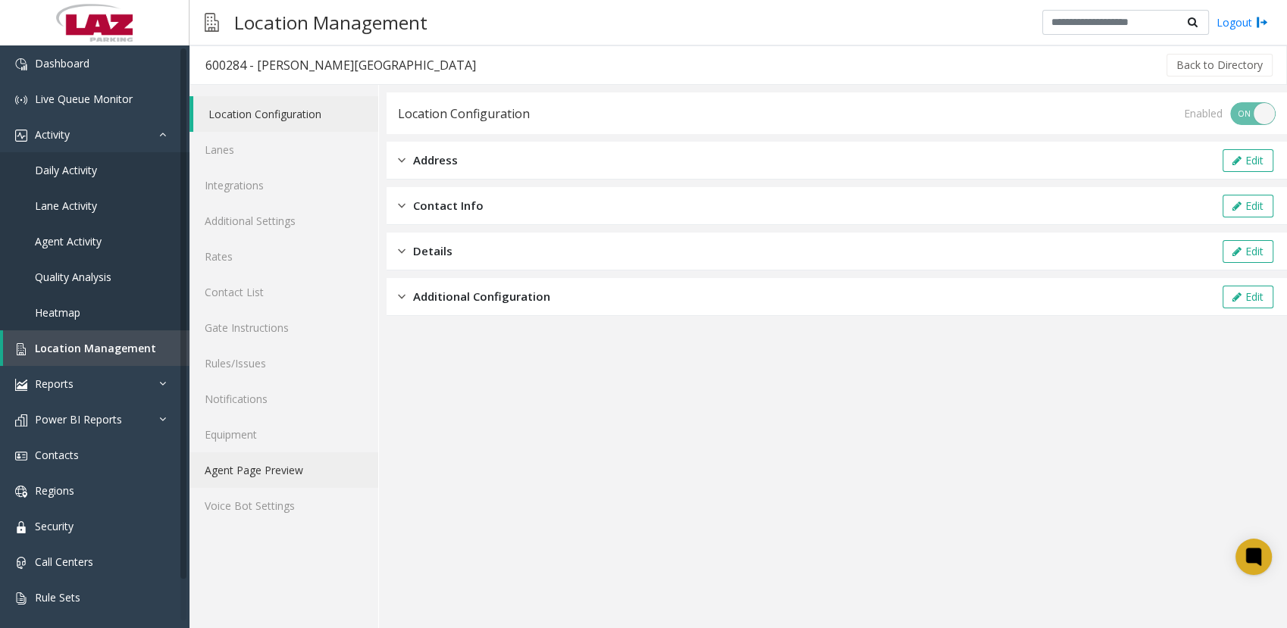
click at [249, 311] on link "Agent Page Preview" at bounding box center [283, 470] width 189 height 36
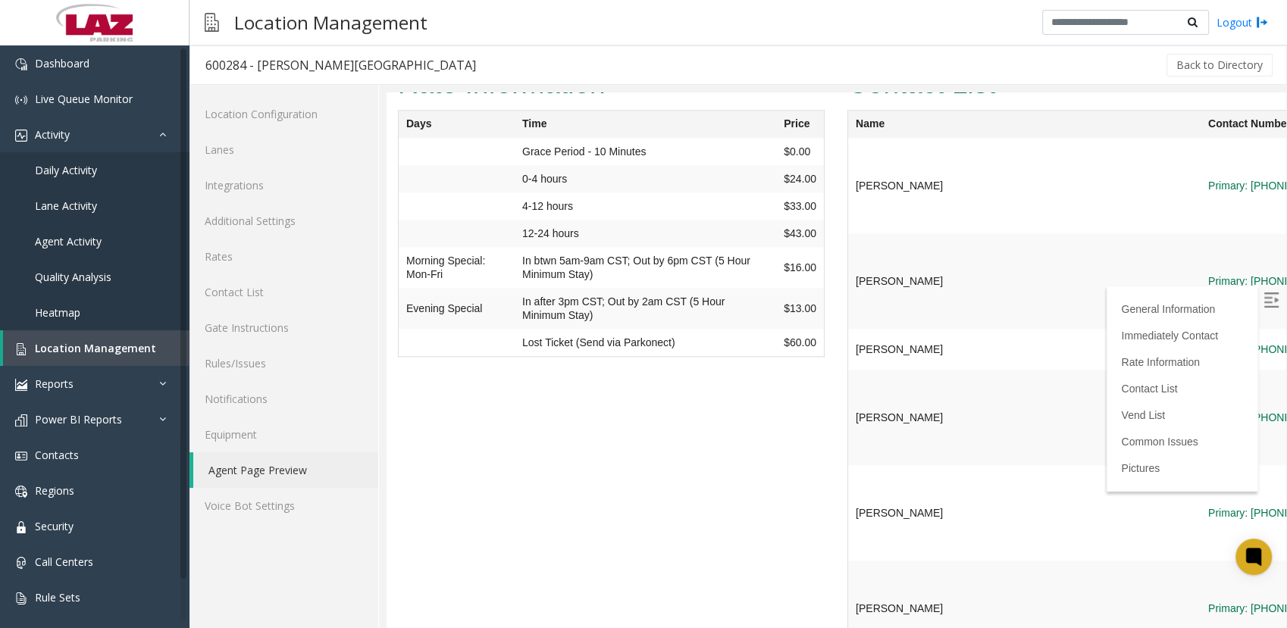
scroll to position [1549, 0]
